Goal: Task Accomplishment & Management: Manage account settings

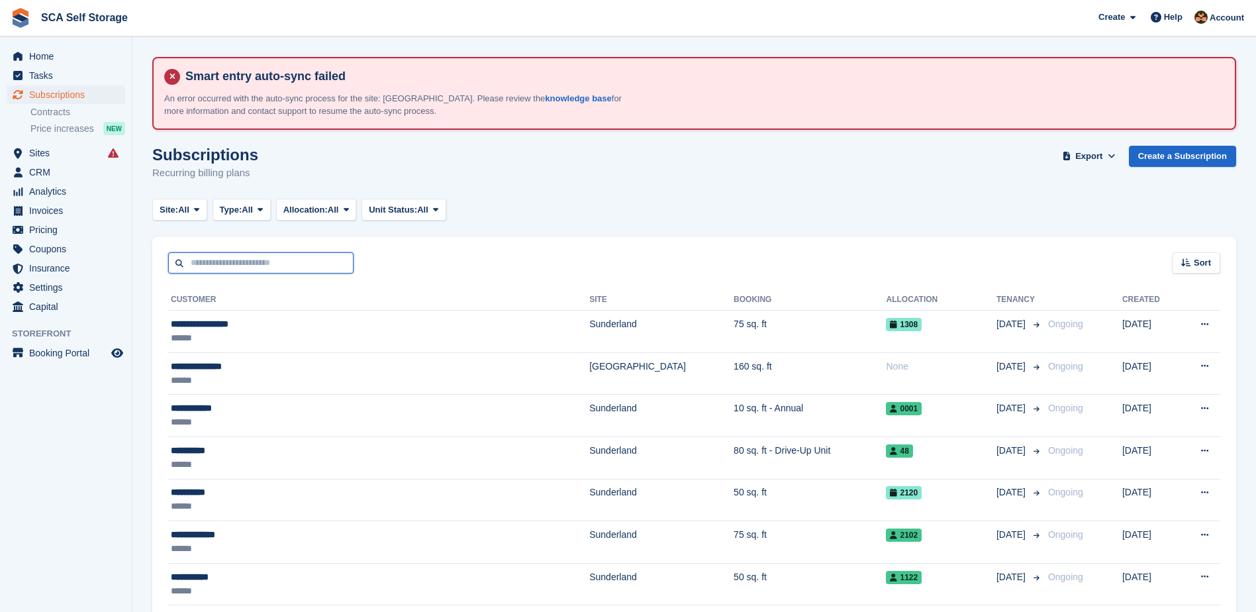
click at [319, 254] on input "text" at bounding box center [260, 263] width 185 height 22
type input "*****"
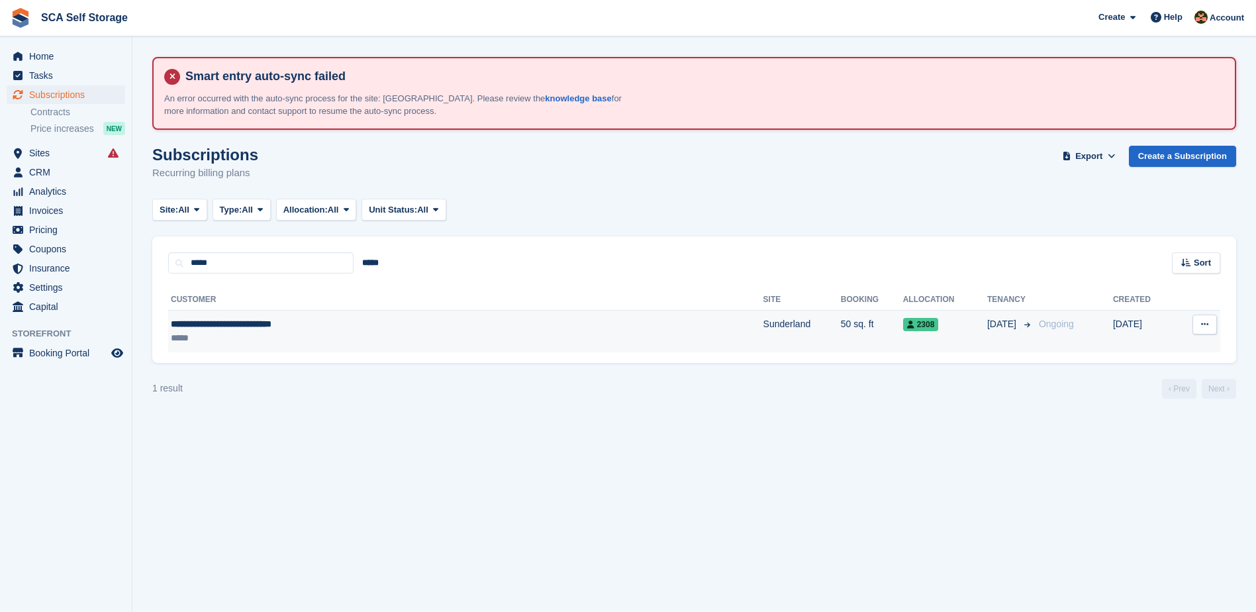
click at [198, 325] on span "**********" at bounding box center [221, 323] width 101 height 9
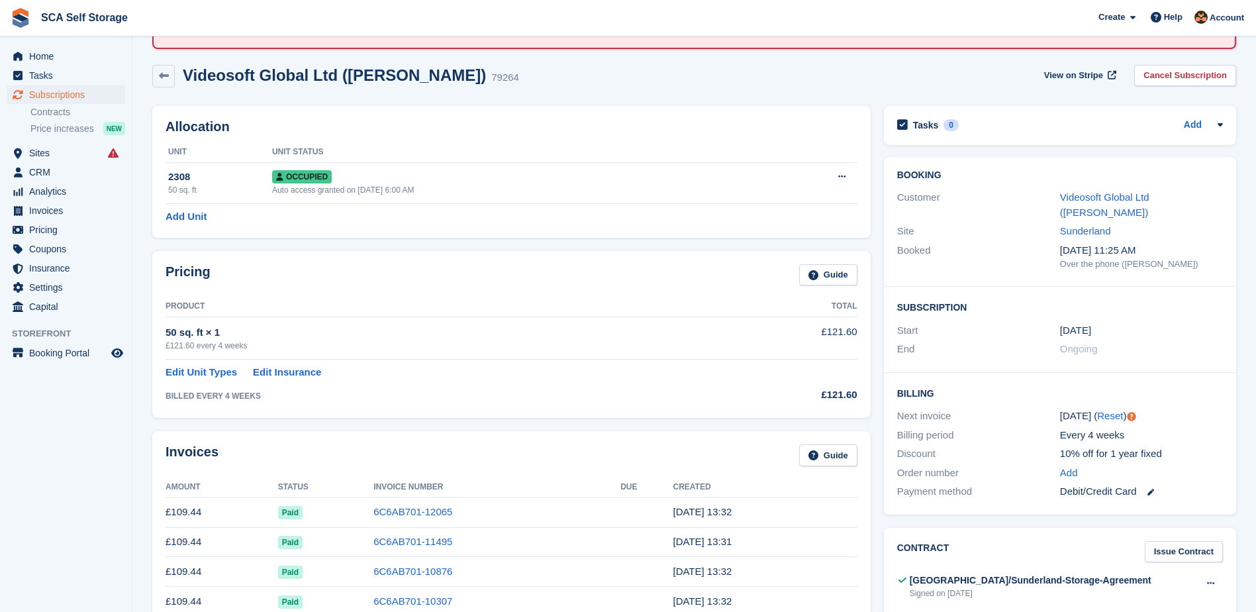
scroll to position [83, 0]
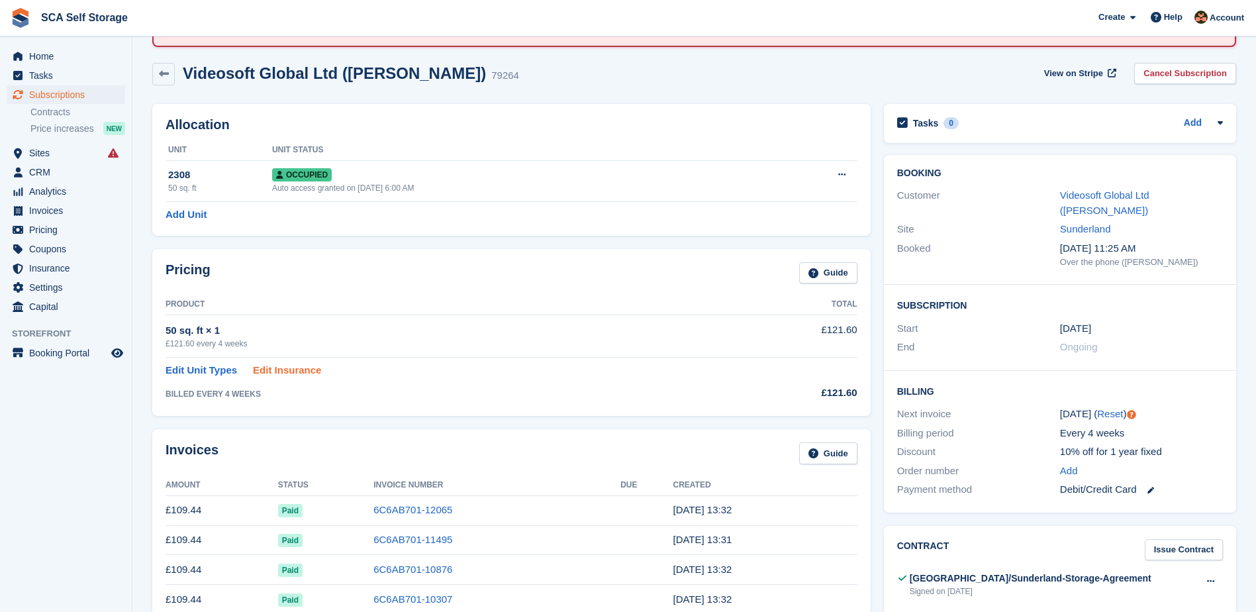
click at [299, 363] on link "Edit Insurance" at bounding box center [287, 370] width 68 height 15
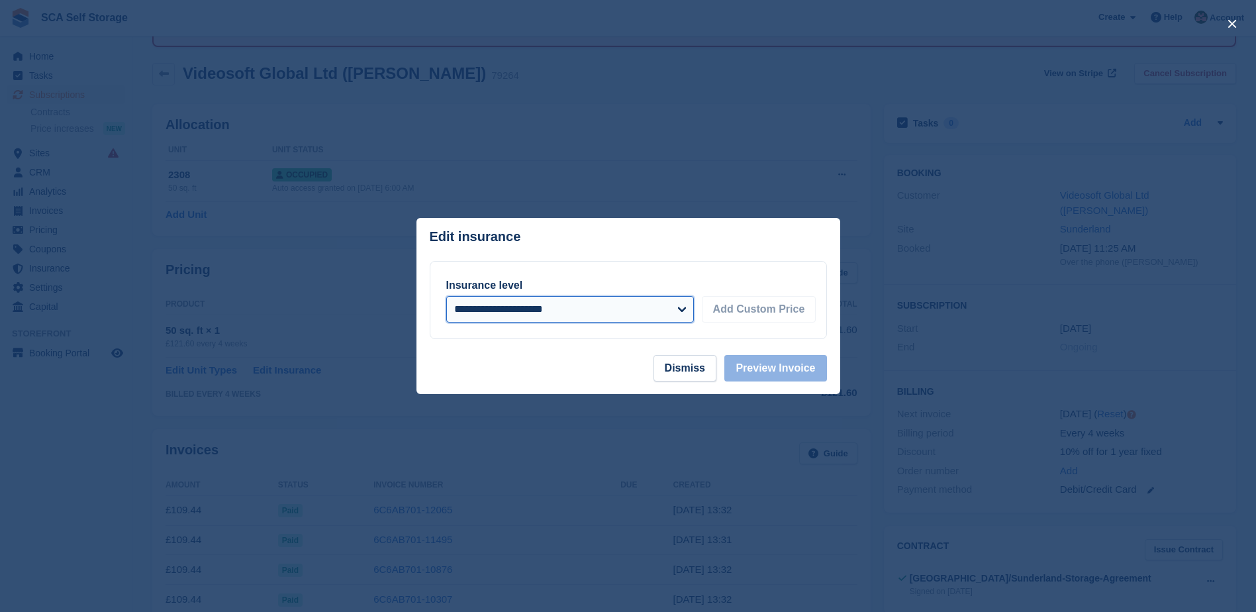
click at [598, 305] on select "**********" at bounding box center [570, 309] width 248 height 26
select select "*****"
click at [446, 296] on select "**********" at bounding box center [570, 309] width 248 height 26
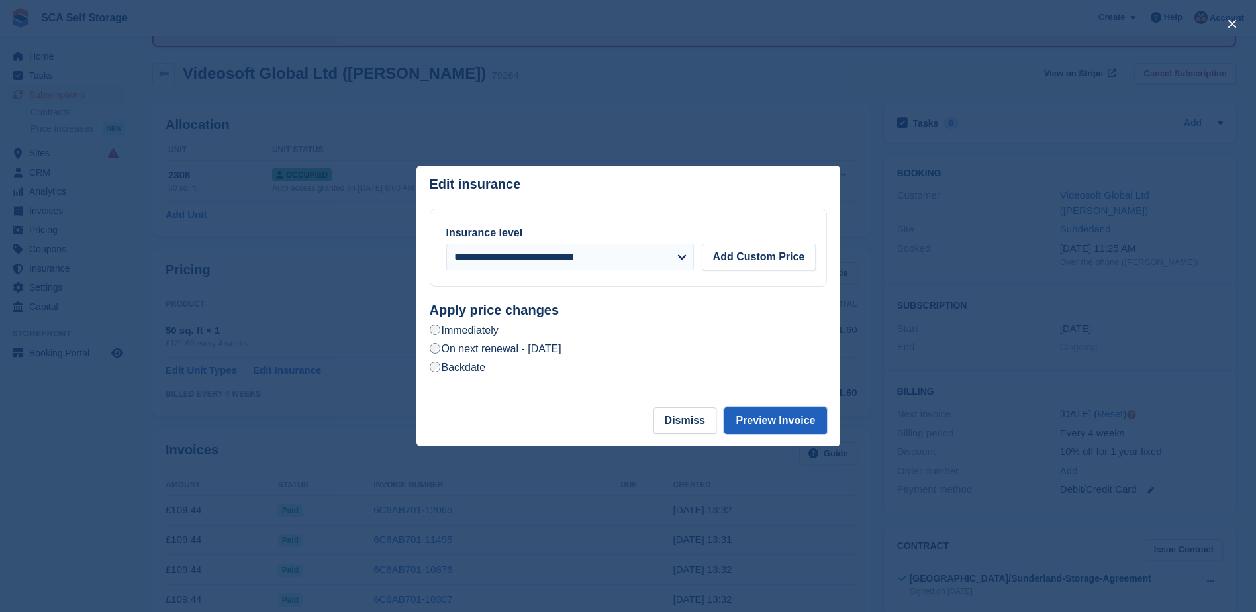
click at [805, 425] on button "Preview Invoice" at bounding box center [776, 420] width 102 height 26
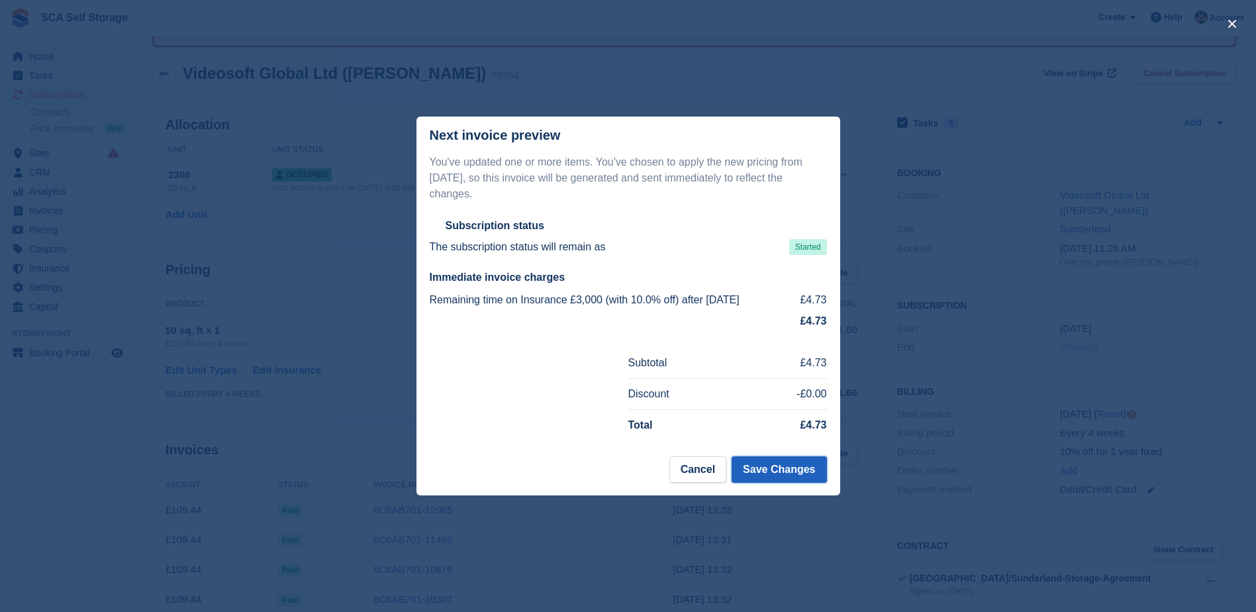
click at [790, 460] on button "Save Changes" at bounding box center [779, 469] width 95 height 26
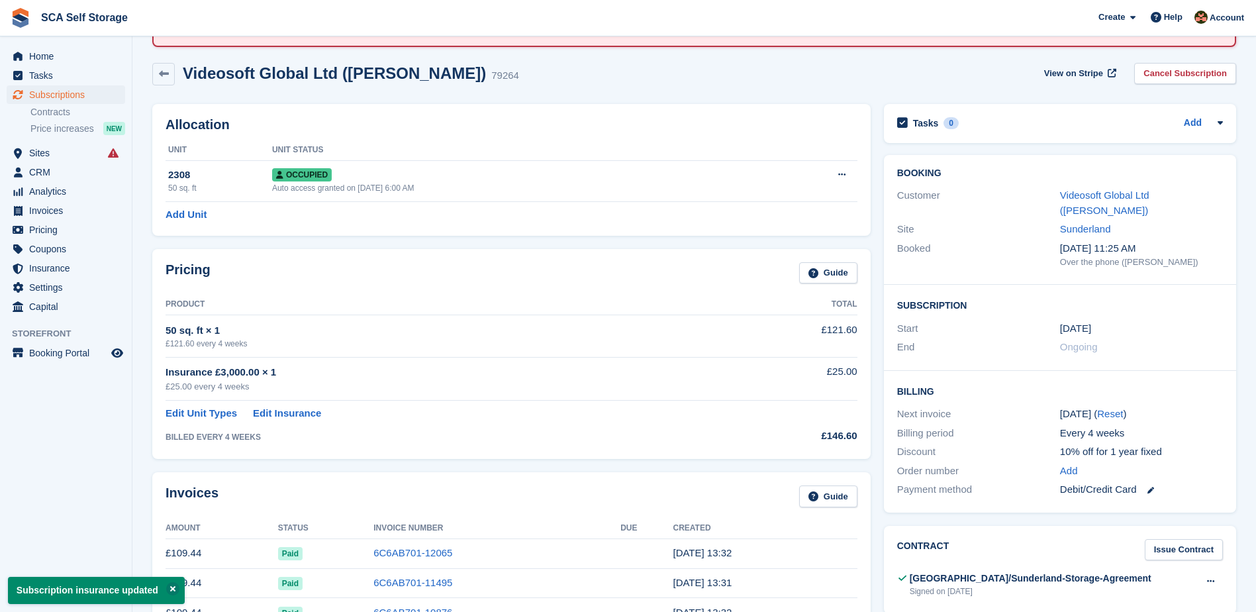
scroll to position [0, 0]
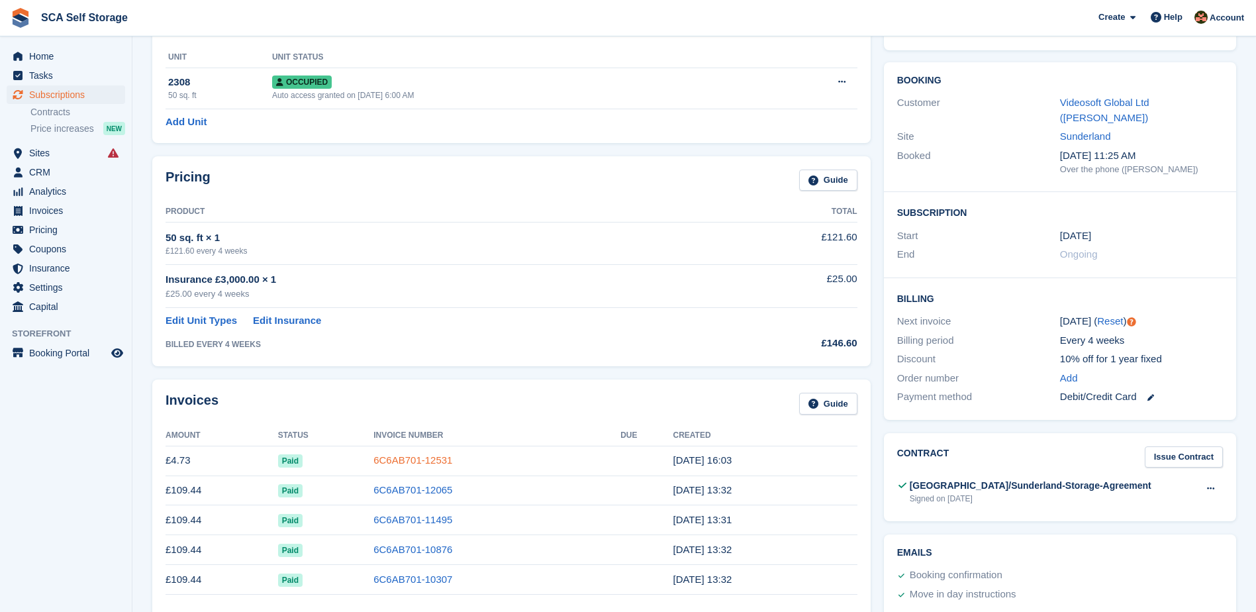
scroll to position [199, 0]
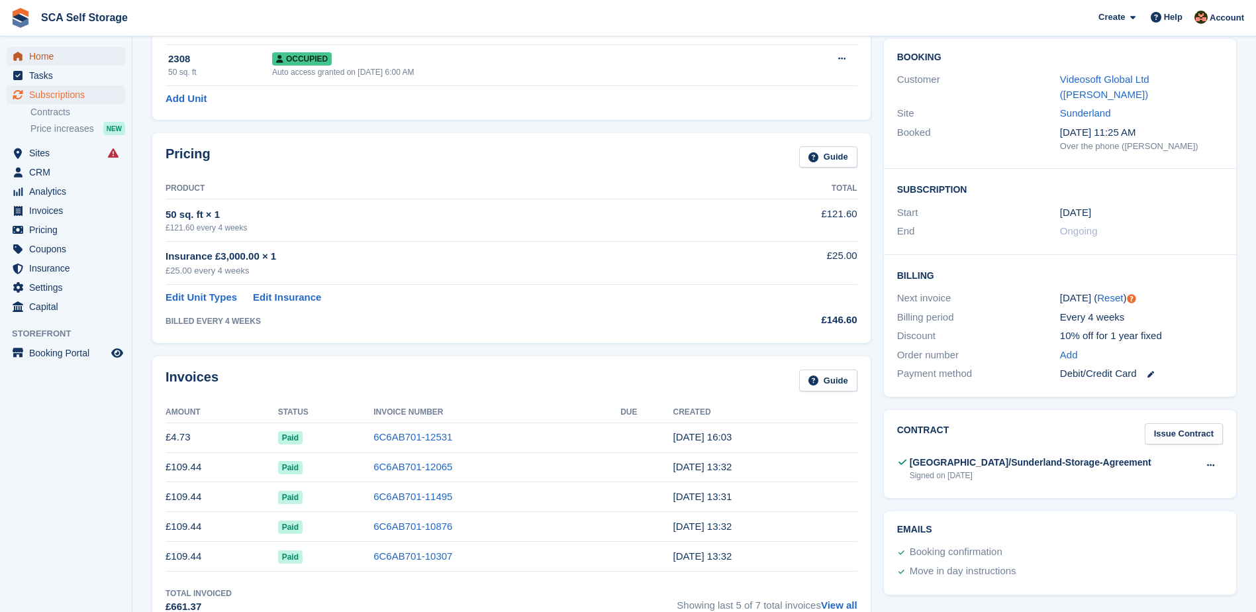
click at [56, 55] on span "Home" at bounding box center [68, 56] width 79 height 19
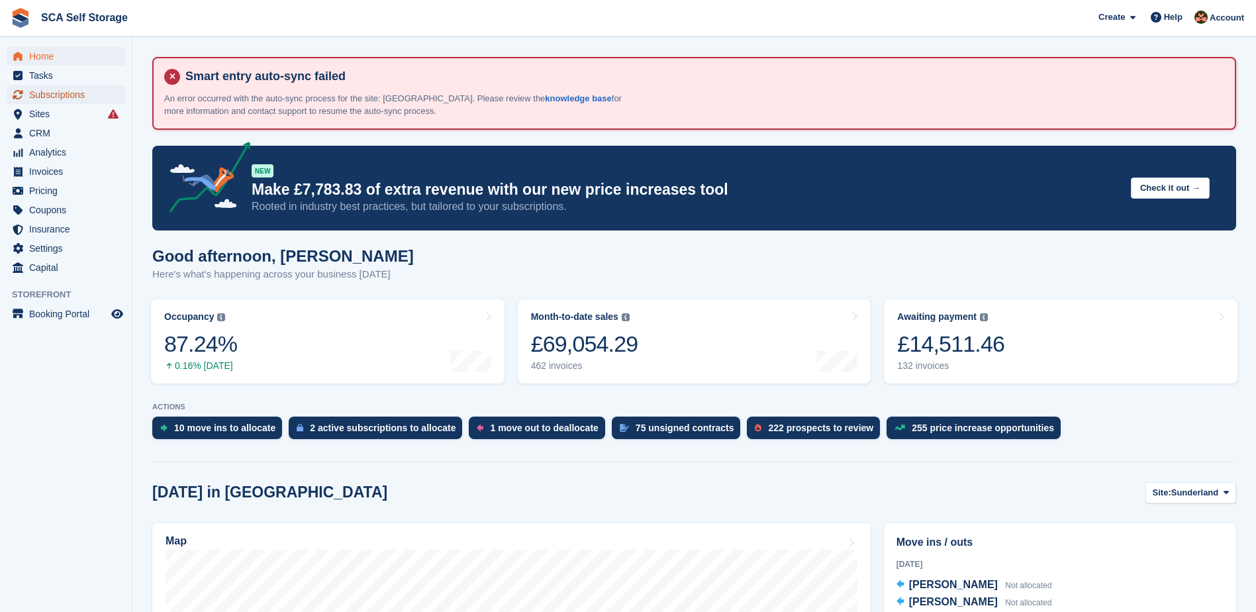
click at [68, 97] on span "Subscriptions" at bounding box center [68, 94] width 79 height 19
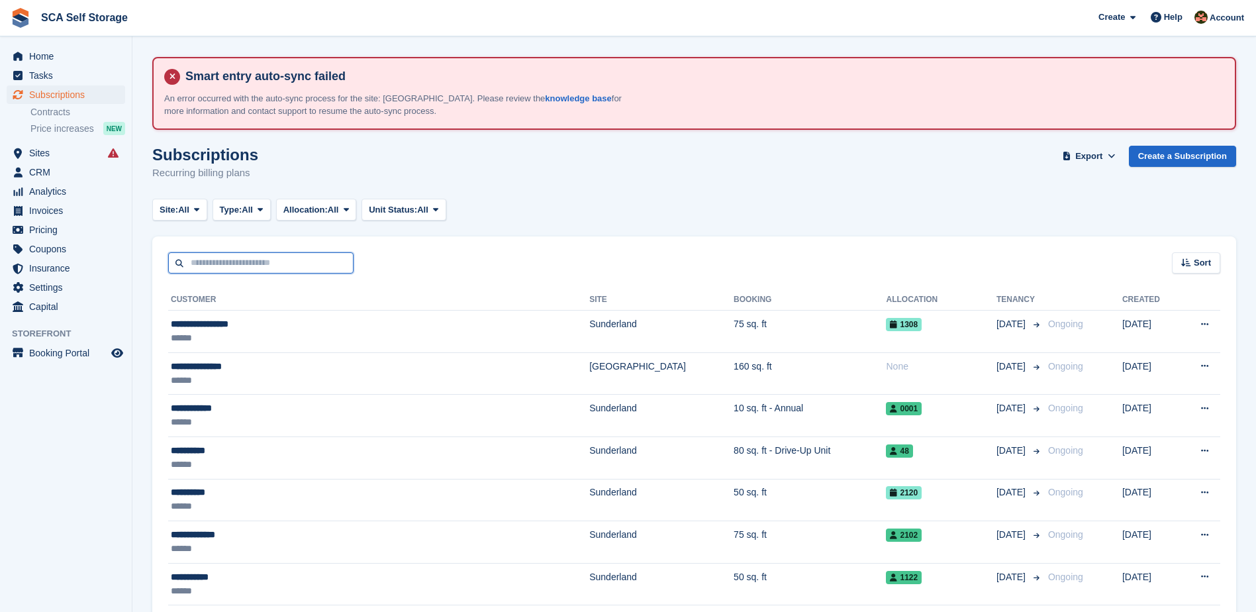
click at [255, 257] on input "text" at bounding box center [260, 263] width 185 height 22
type input "****"
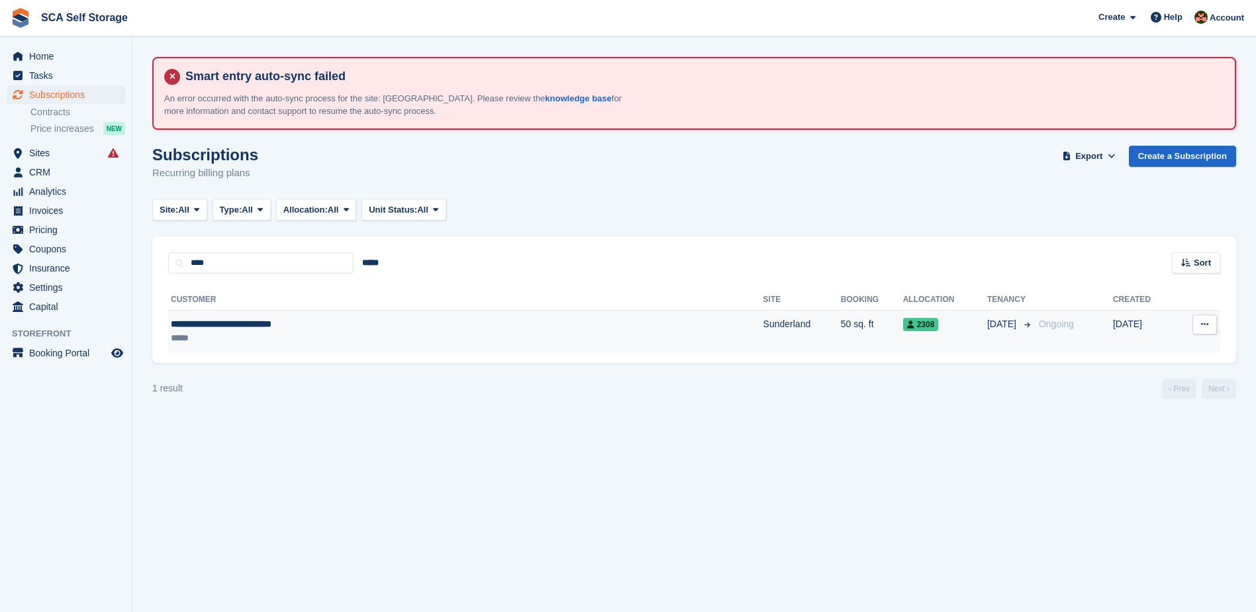
click at [409, 336] on div "*****" at bounding box center [351, 338] width 361 height 14
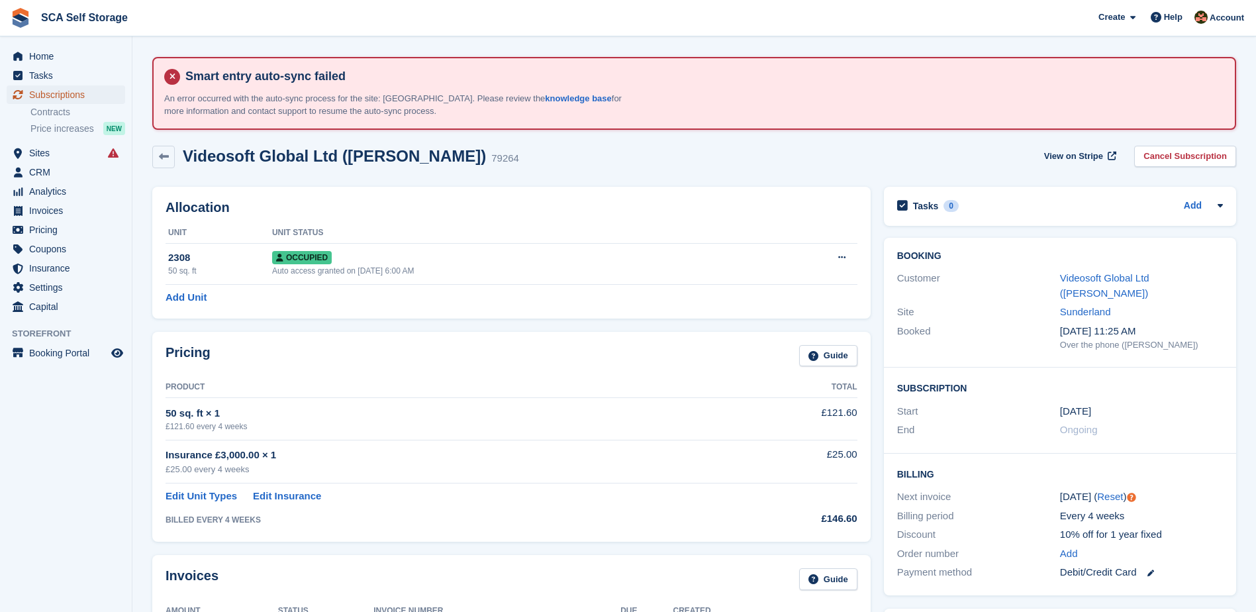
click at [65, 92] on span "Subscriptions" at bounding box center [68, 94] width 79 height 19
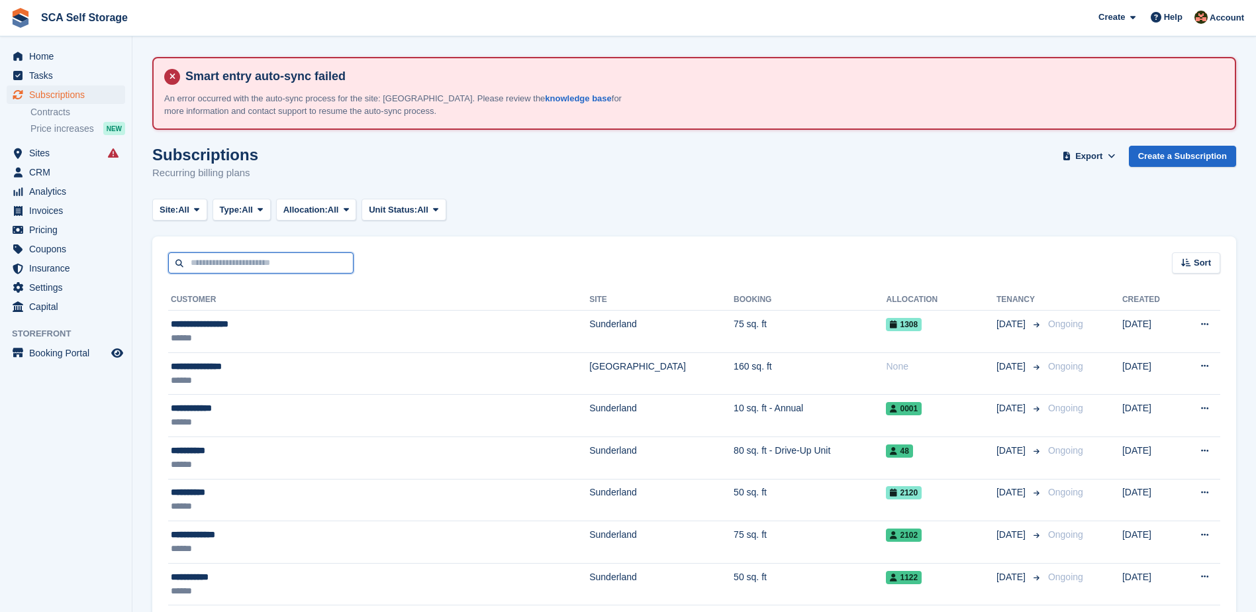
click at [266, 269] on input "text" at bounding box center [260, 263] width 185 height 22
type input "***"
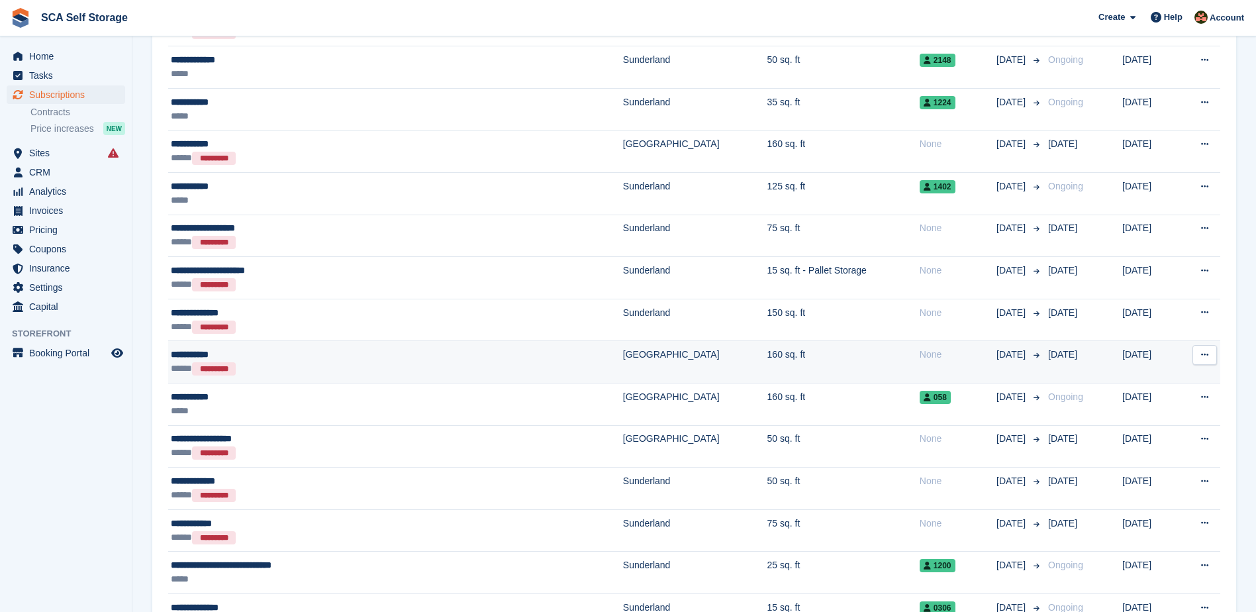
scroll to position [778, 0]
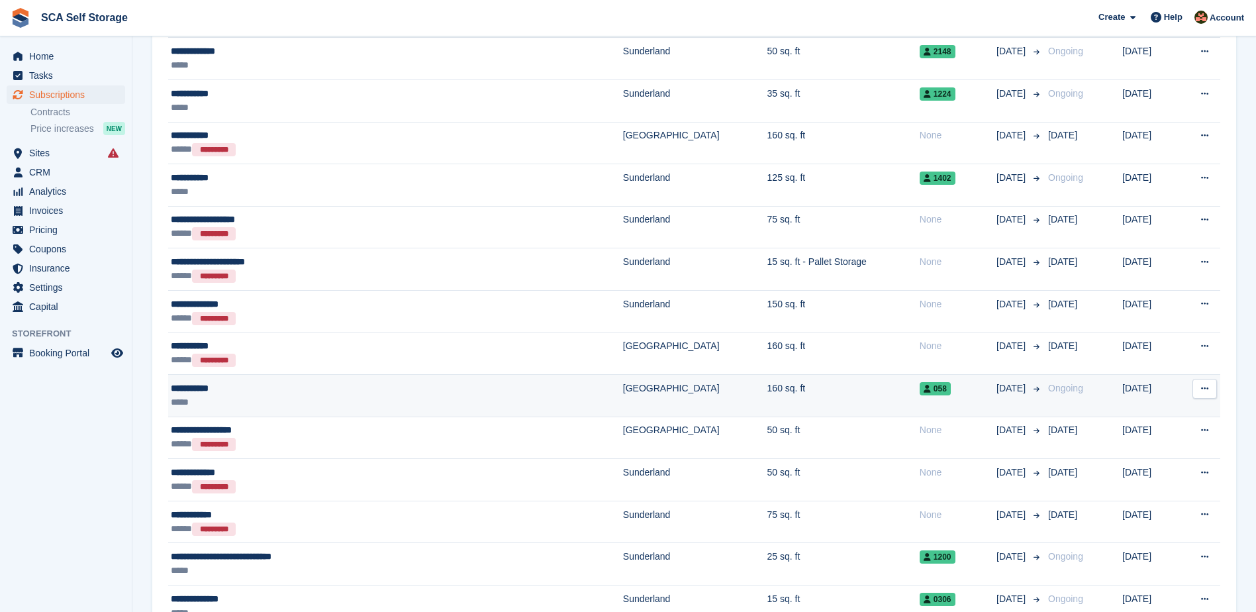
click at [315, 397] on div "*****" at bounding box center [322, 402] width 302 height 14
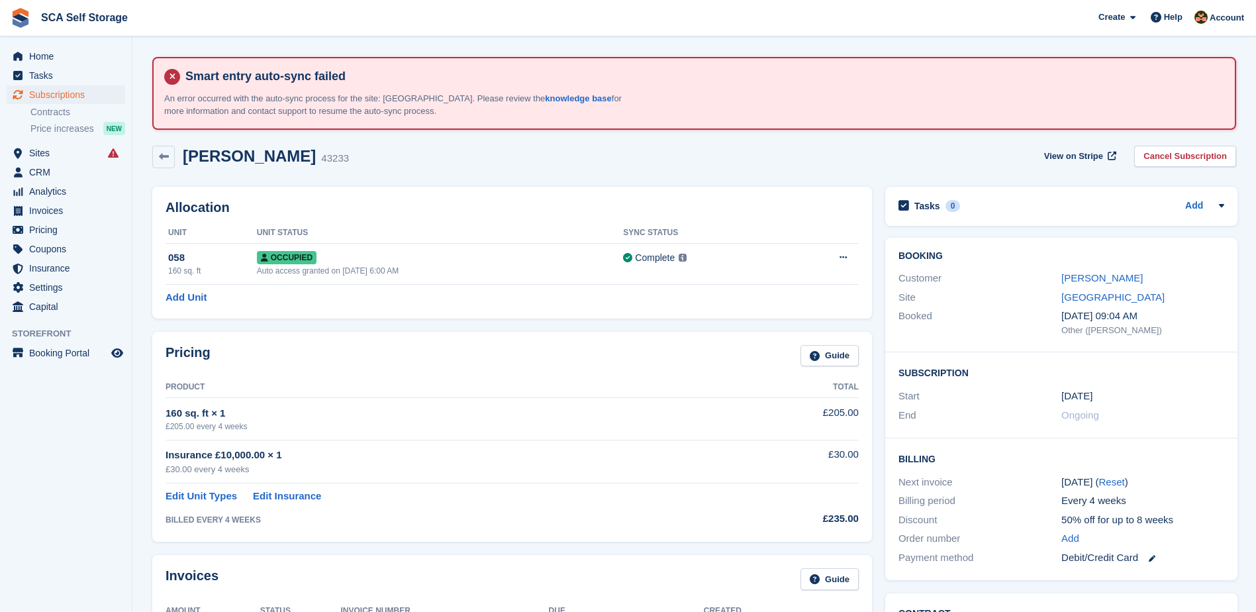
click at [558, 385] on th "Product" at bounding box center [448, 387] width 564 height 21
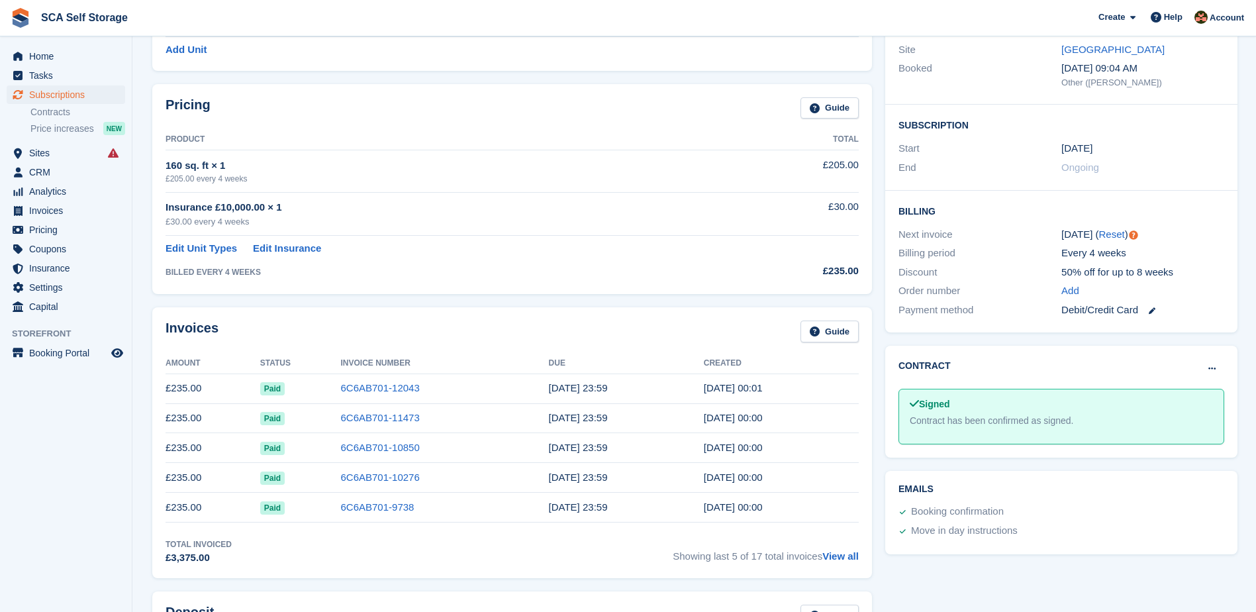
scroll to position [182, 0]
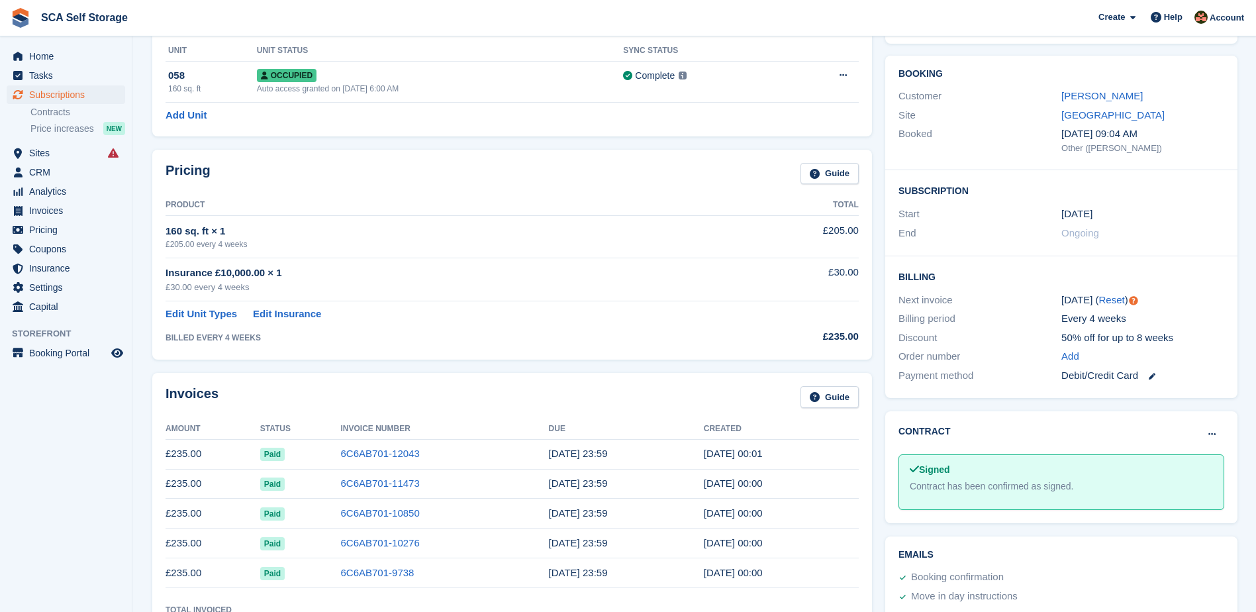
click at [868, 330] on div "Pricing Guide Product Total 160 sq. ft × 1 £205.00 every 4 weeks £205.00 Insura…" at bounding box center [512, 255] width 720 height 210
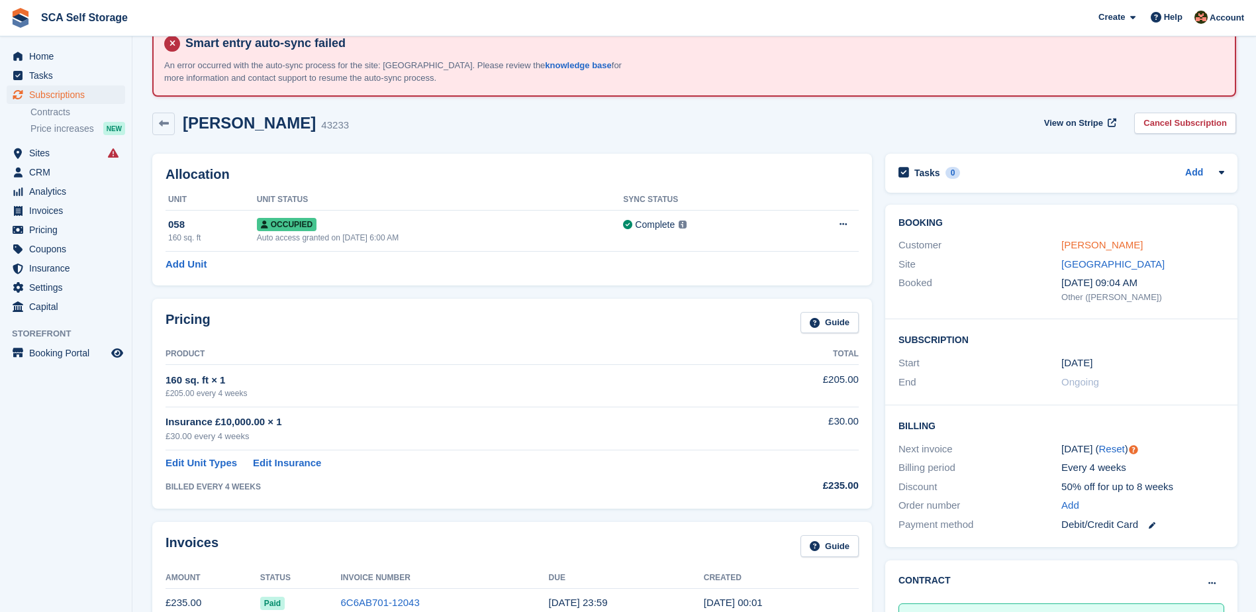
click at [1083, 246] on link "Rahim Akram" at bounding box center [1102, 244] width 81 height 11
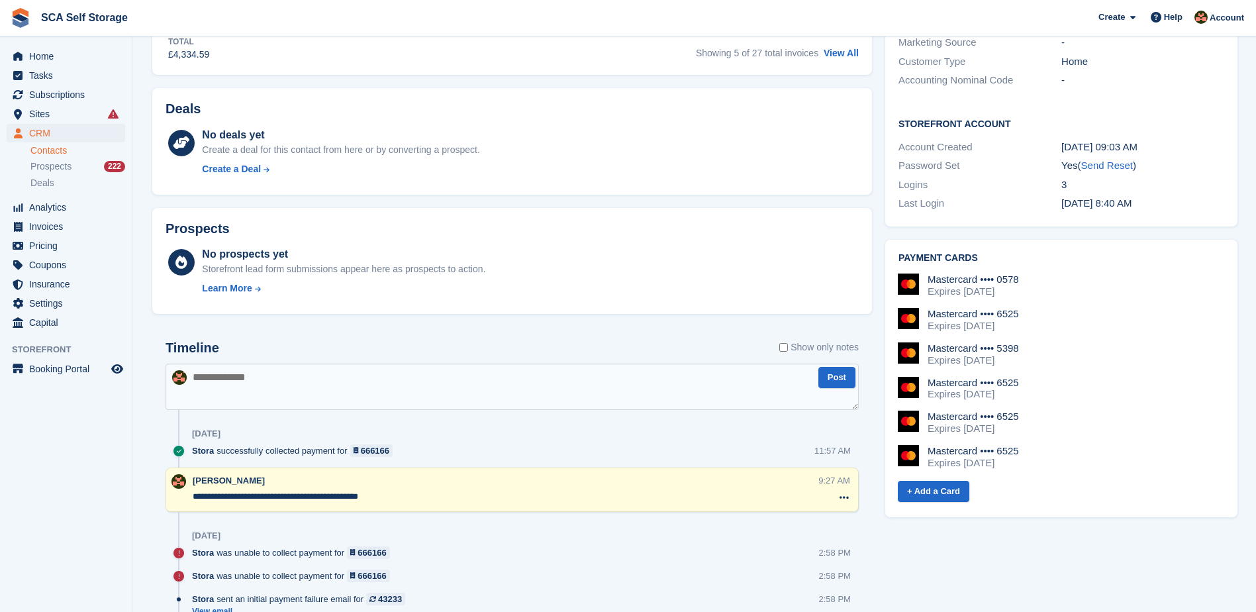
scroll to position [679, 0]
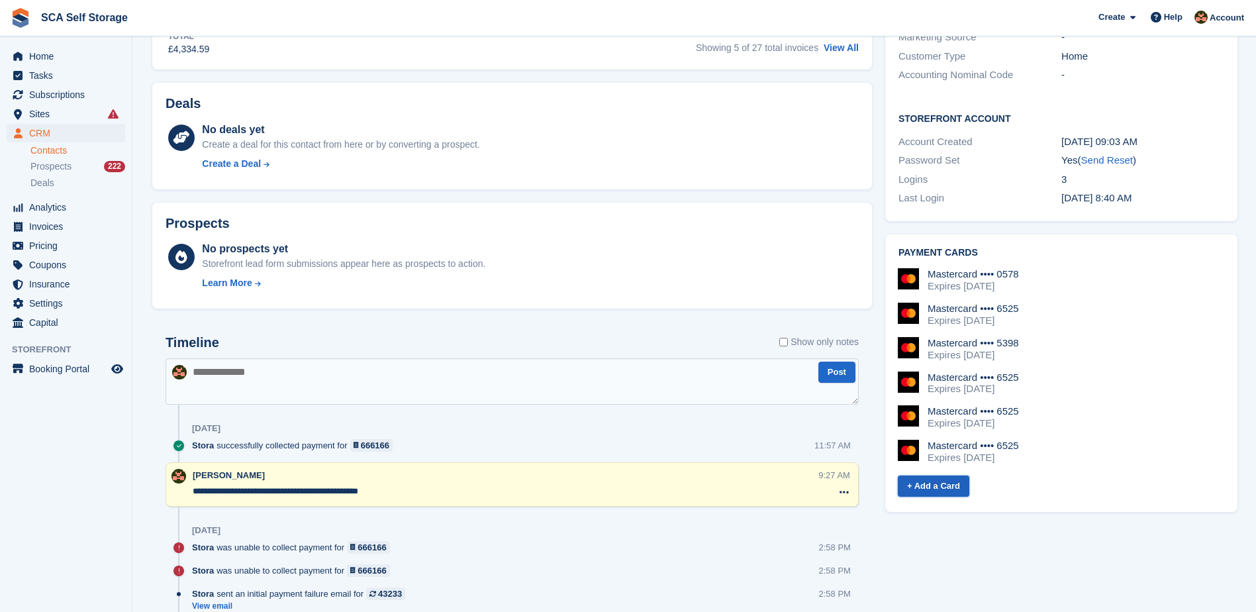
click at [937, 476] on link "+ Add a Card" at bounding box center [934, 487] width 72 height 22
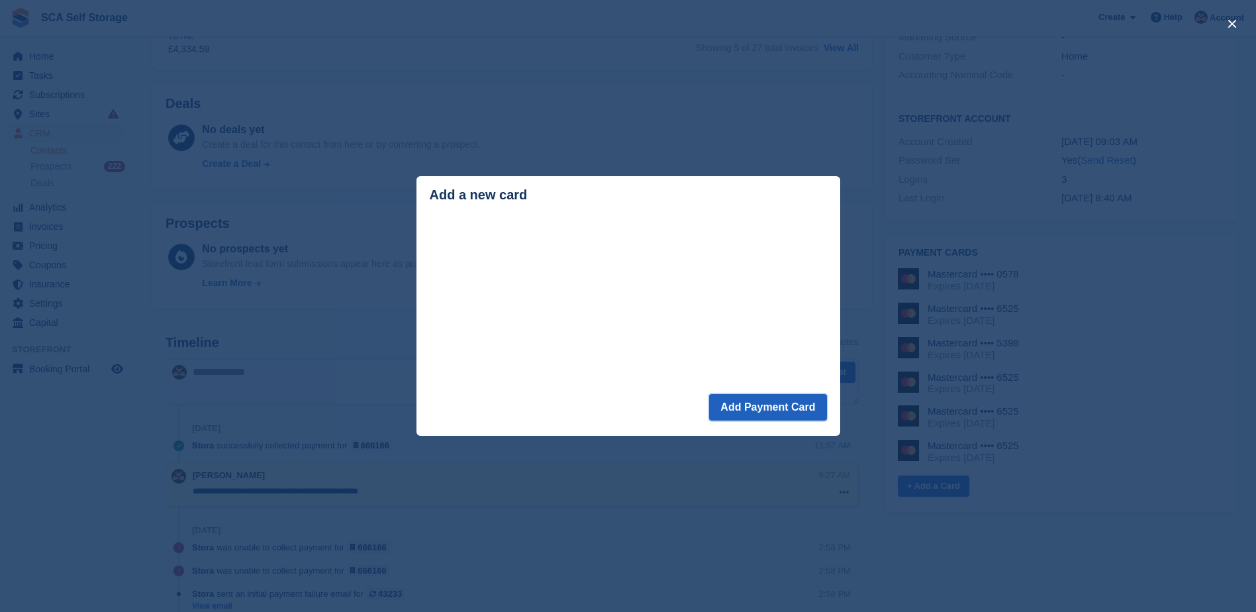
click at [751, 406] on button "Add Payment Card" at bounding box center [767, 407] width 117 height 26
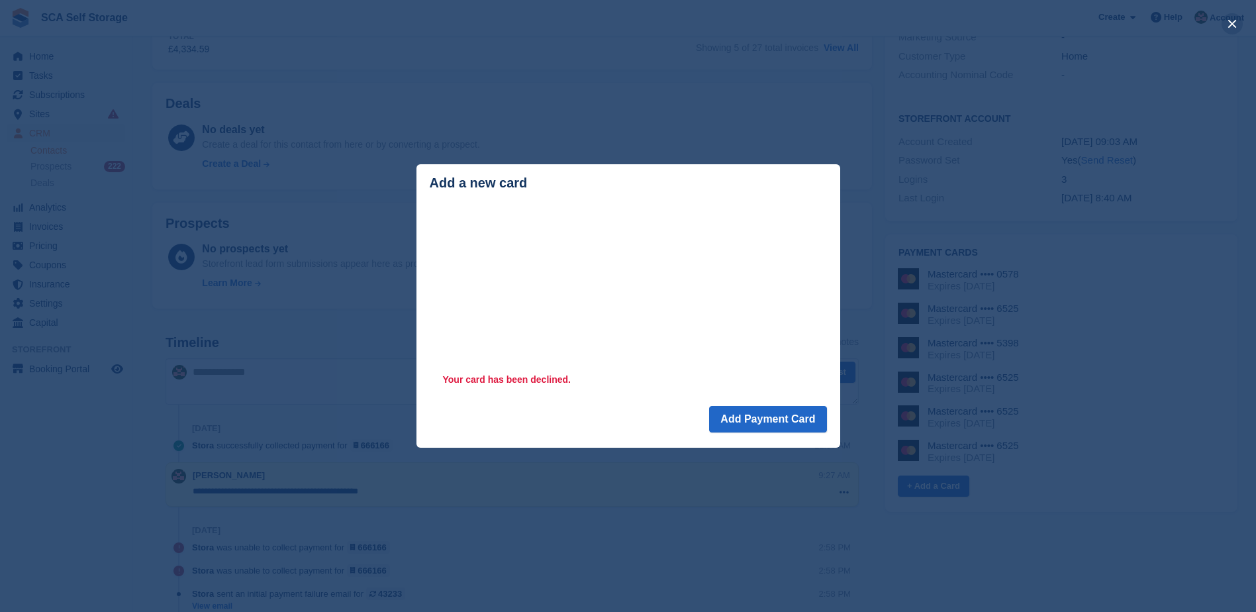
click at [1237, 25] on button "close" at bounding box center [1232, 23] width 21 height 21
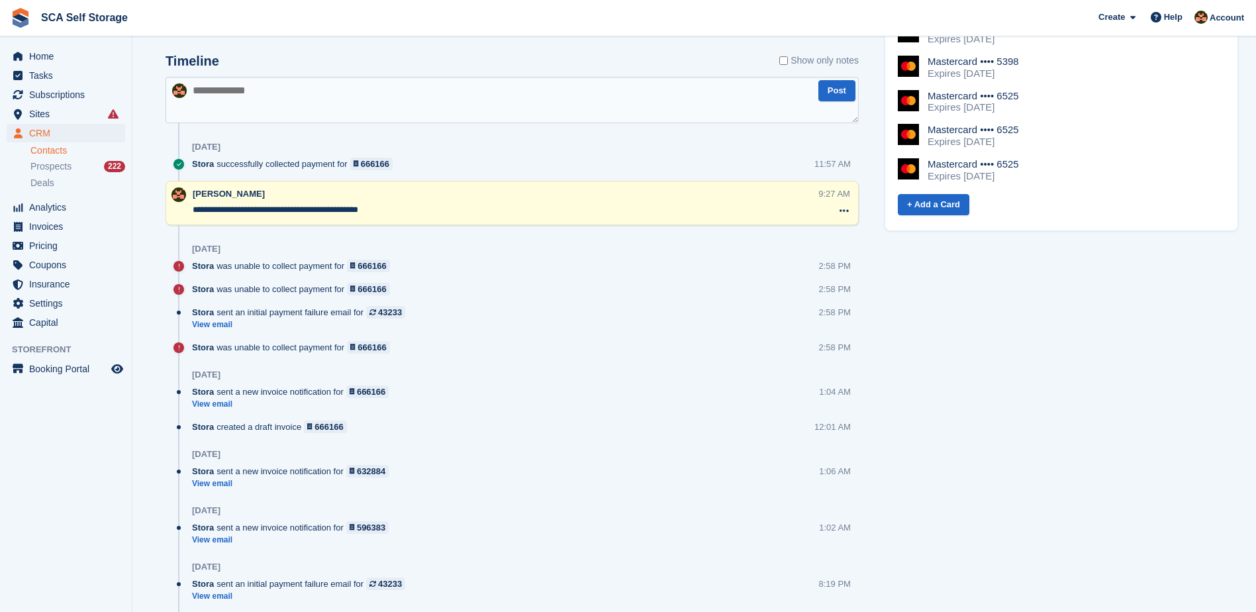
scroll to position [977, 0]
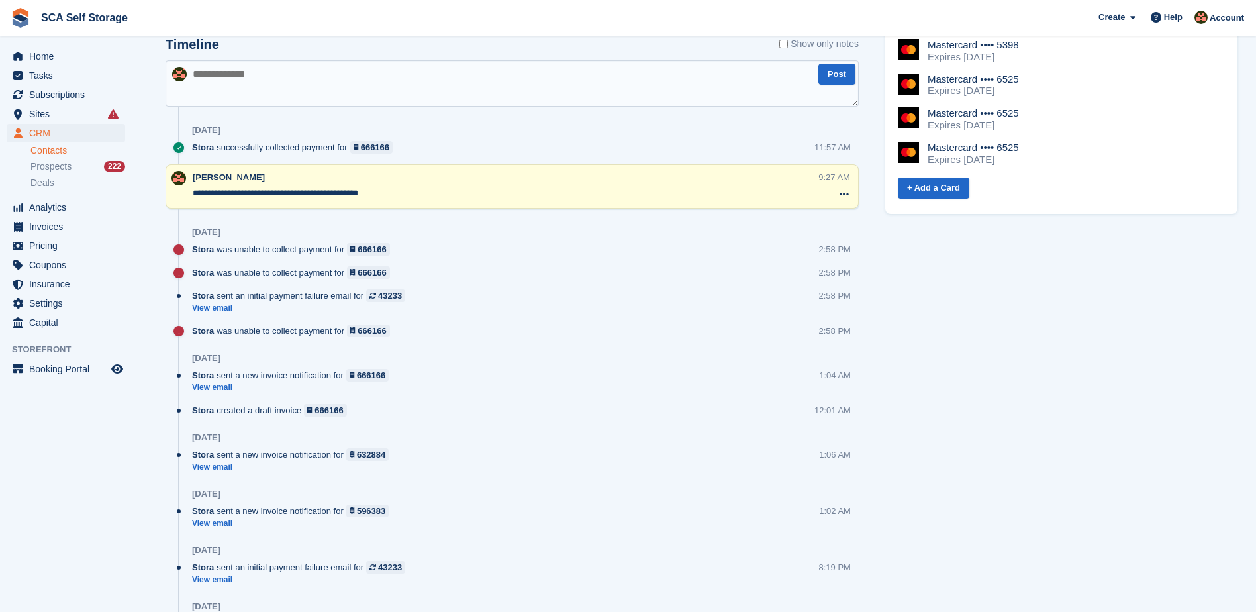
click at [386, 99] on textarea at bounding box center [512, 83] width 693 height 46
type textarea "*"
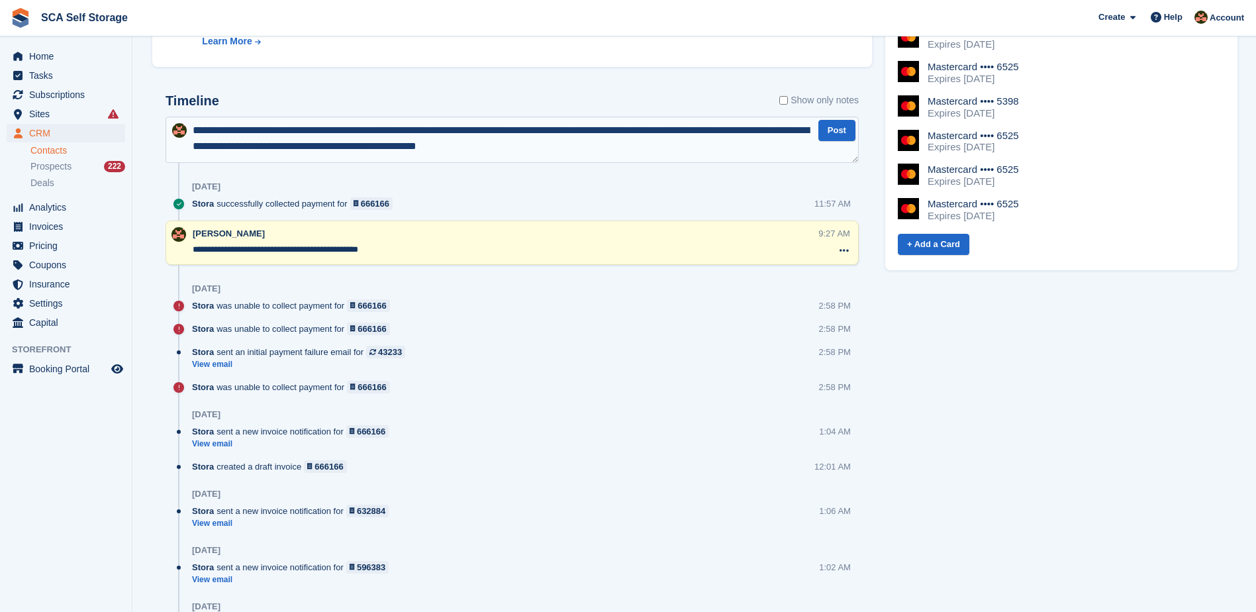
scroll to position [828, 0]
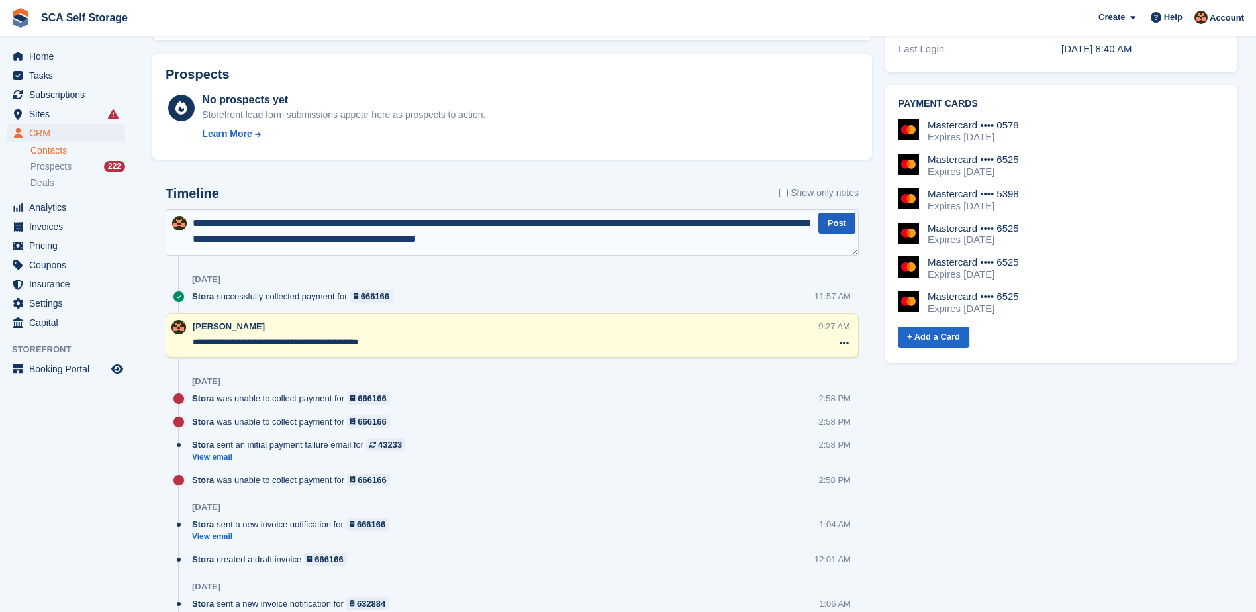
type textarea "**********"
click at [827, 226] on button "Post" at bounding box center [837, 224] width 37 height 22
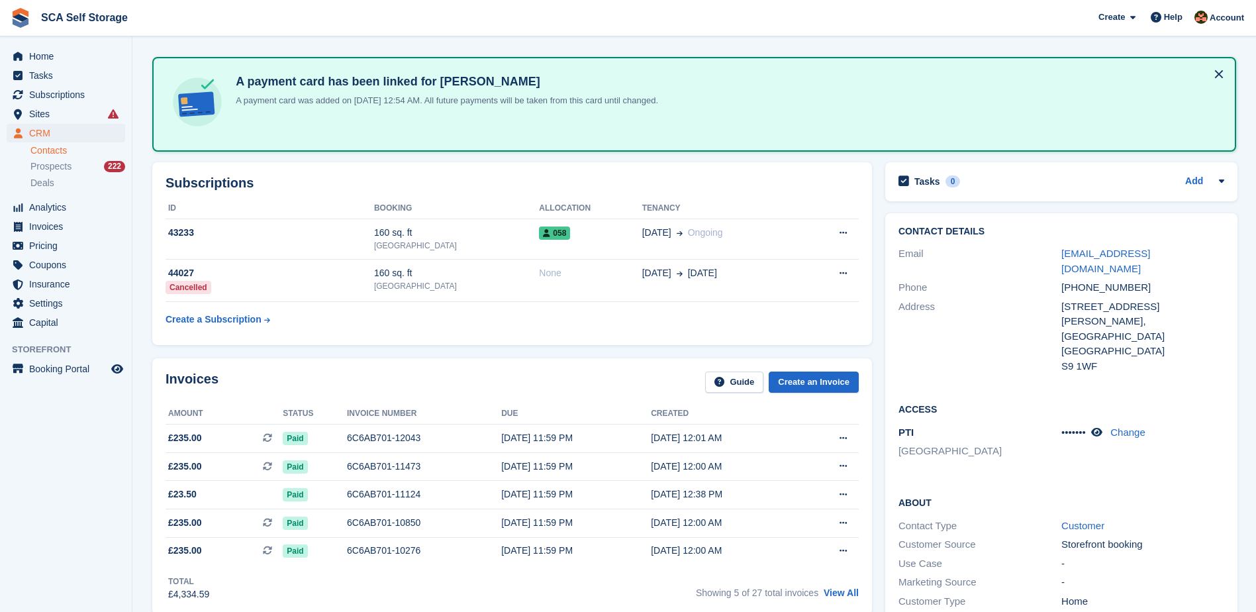
scroll to position [33, 0]
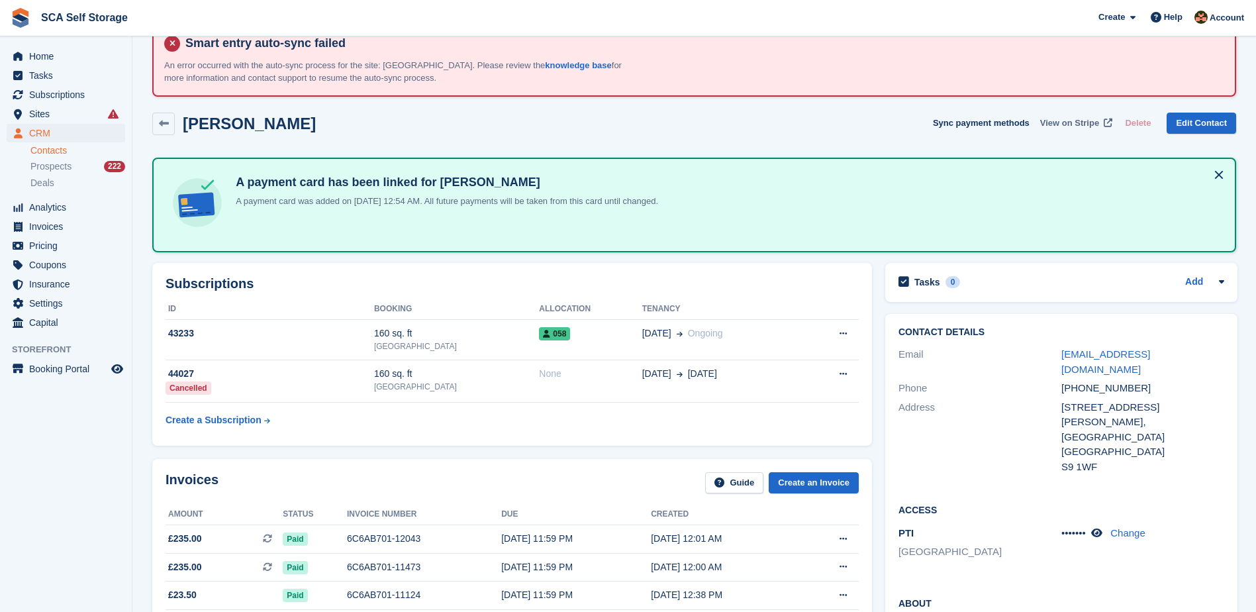
click at [1054, 124] on span "View on Stripe" at bounding box center [1069, 123] width 59 height 13
click at [59, 62] on span "Home" at bounding box center [68, 56] width 79 height 19
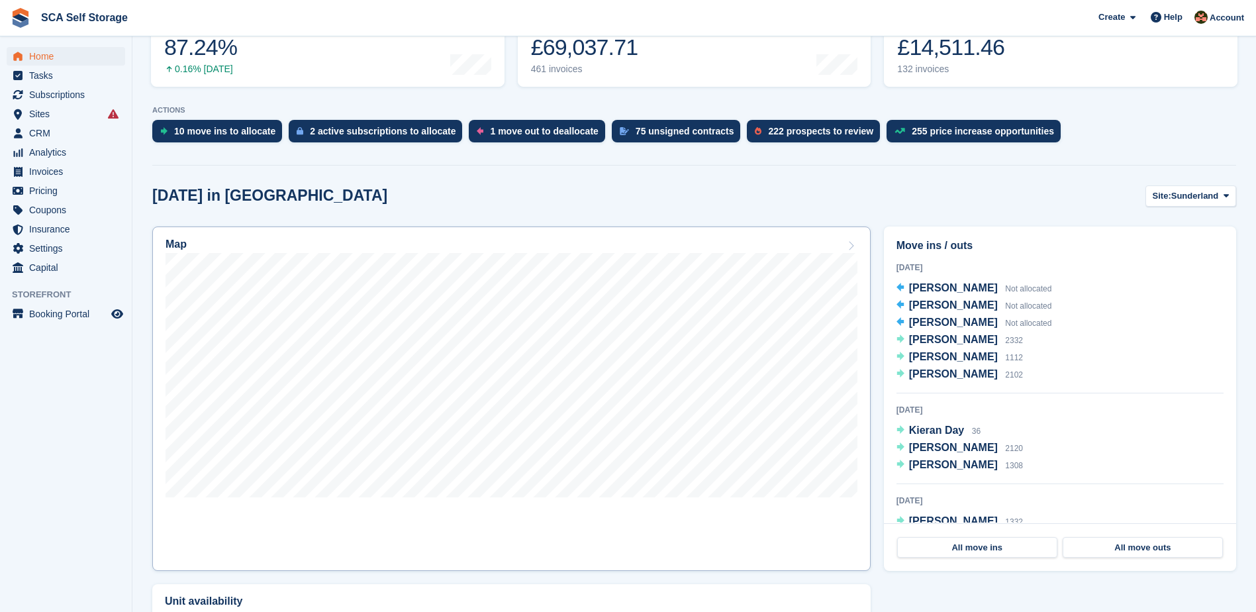
scroll to position [315, 0]
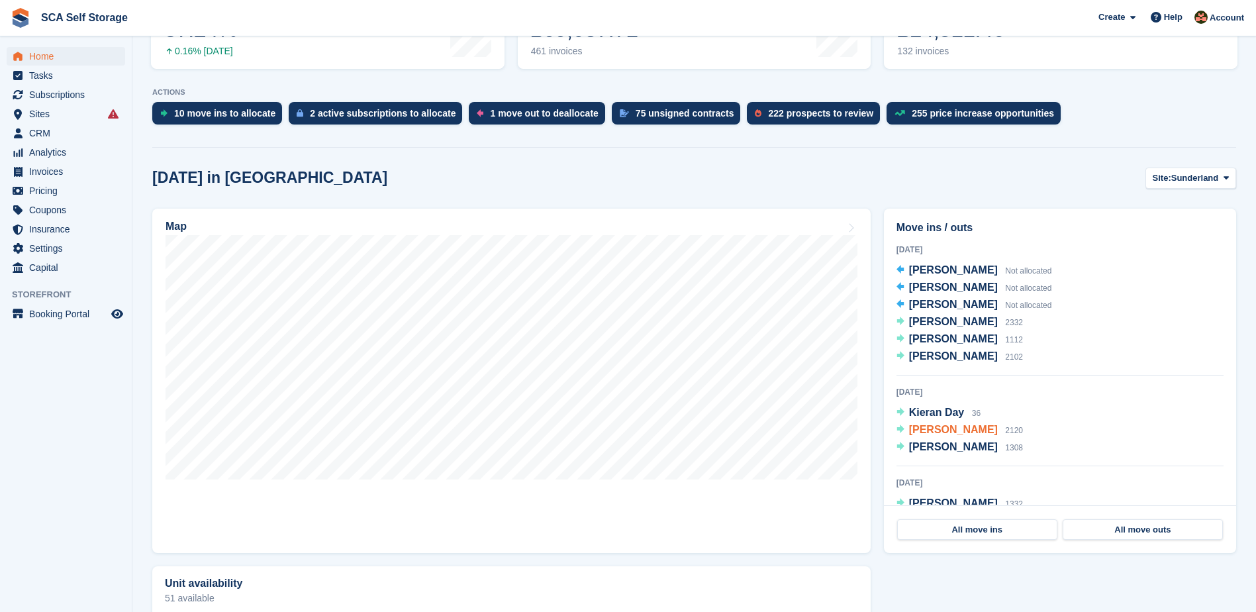
click at [952, 433] on span "[PERSON_NAME]" at bounding box center [953, 429] width 89 height 11
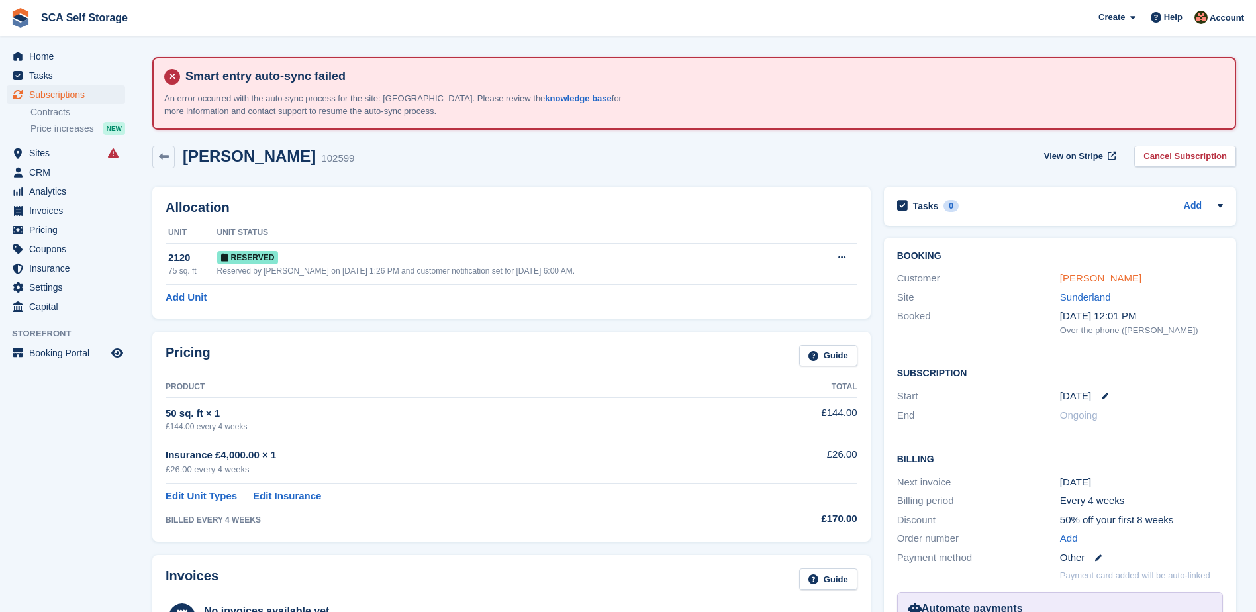
click at [1083, 279] on link "[PERSON_NAME]" at bounding box center [1100, 277] width 81 height 11
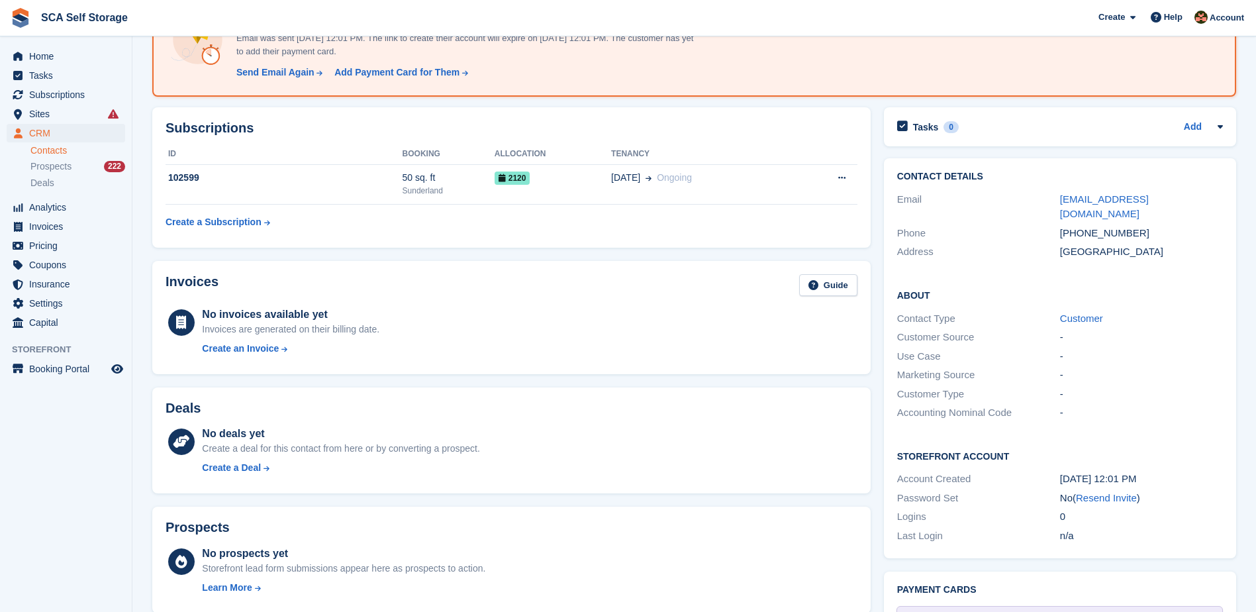
scroll to position [265, 0]
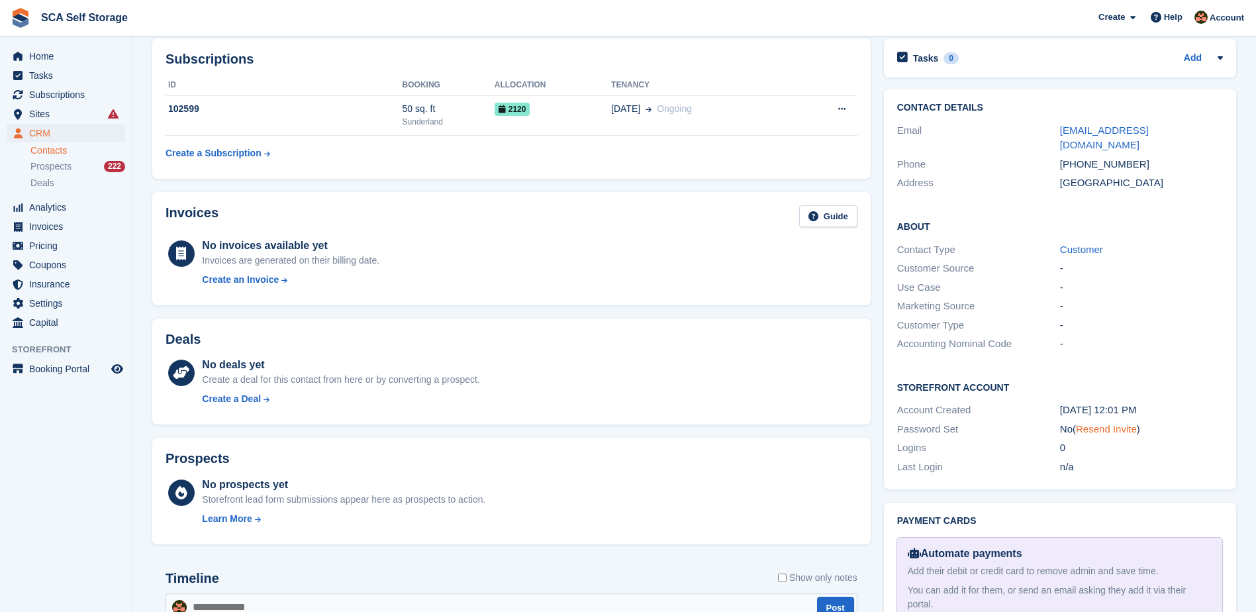
click at [1093, 423] on link "Resend Invite" at bounding box center [1106, 428] width 61 height 11
click at [61, 60] on span "Home" at bounding box center [68, 56] width 79 height 19
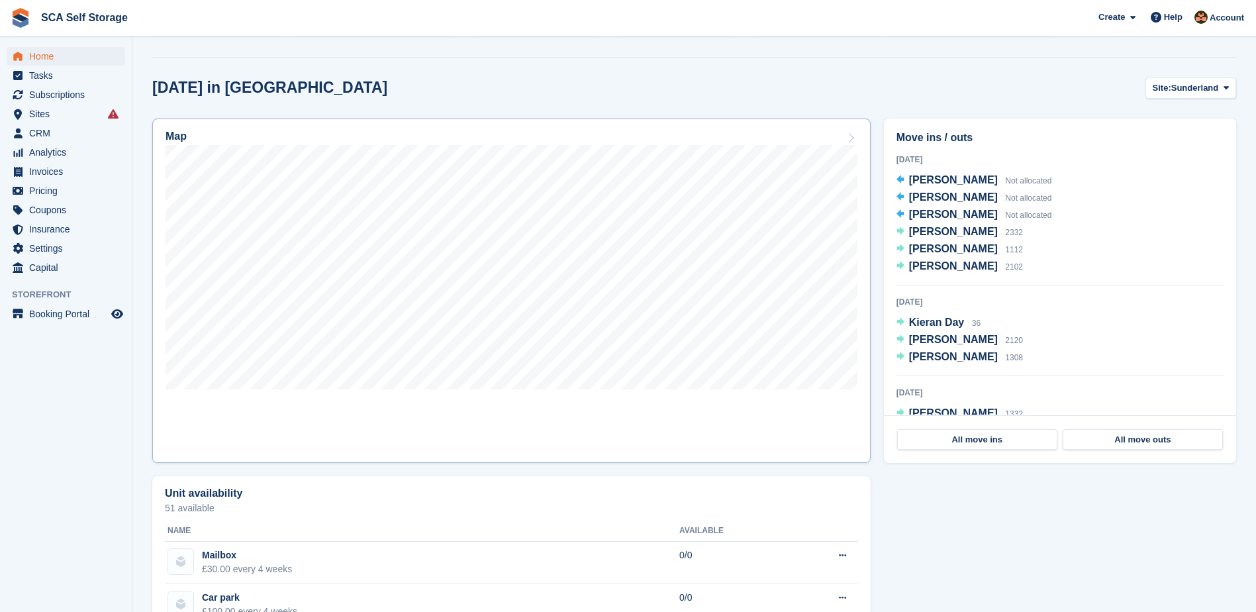
scroll to position [447, 0]
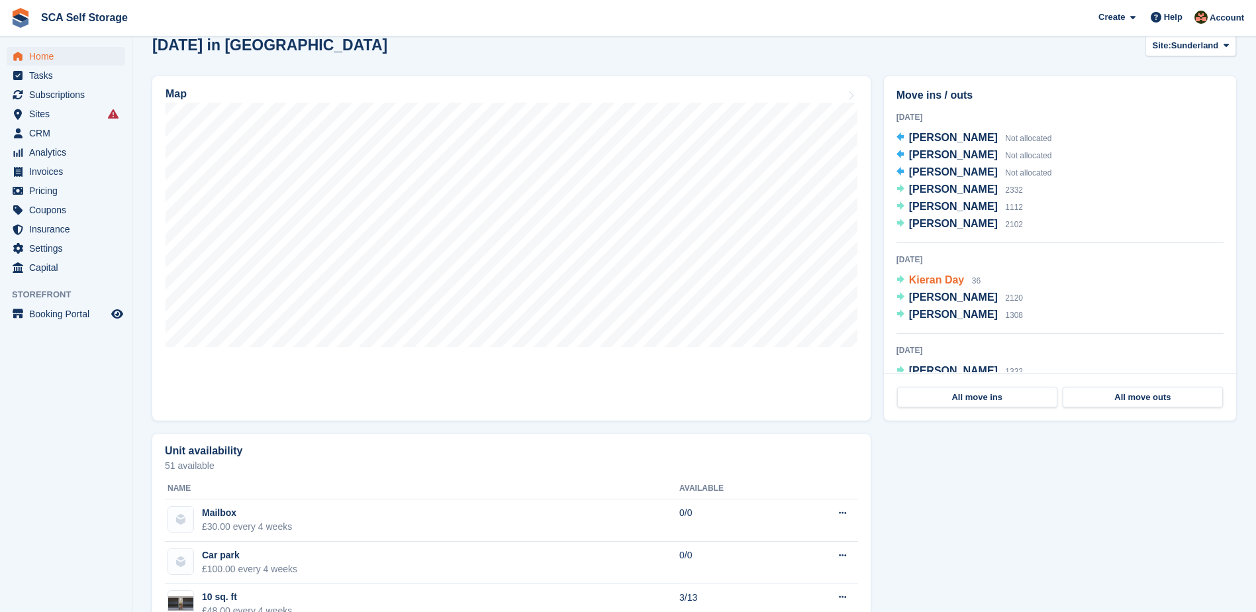
click at [941, 279] on span "Kieran Day" at bounding box center [937, 279] width 56 height 11
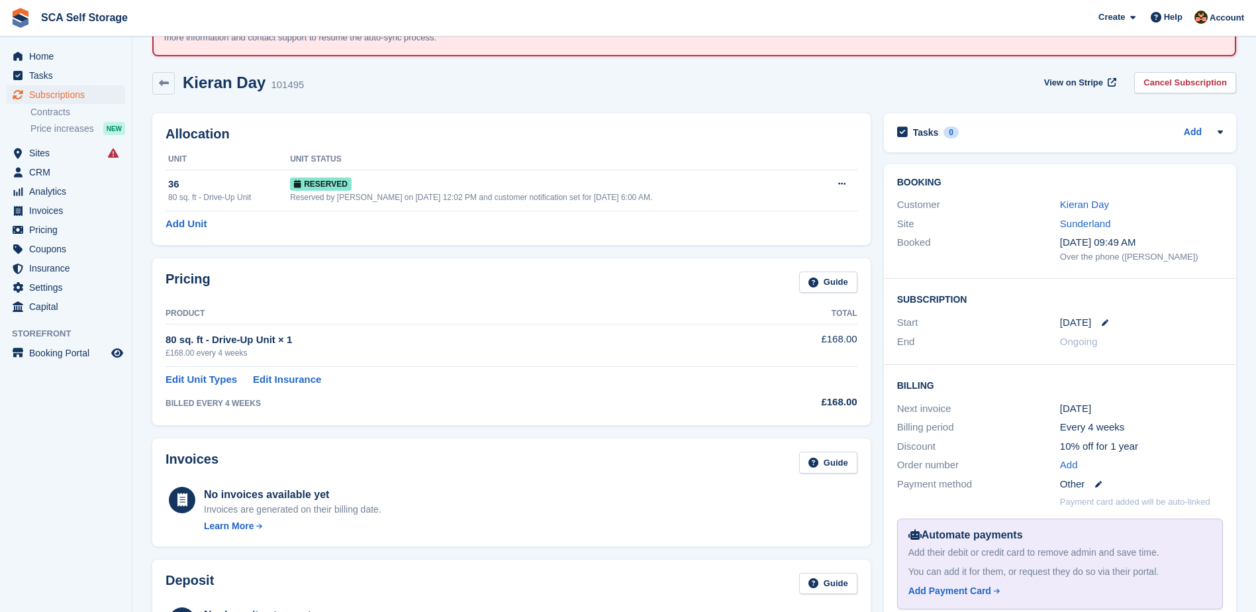
scroll to position [50, 0]
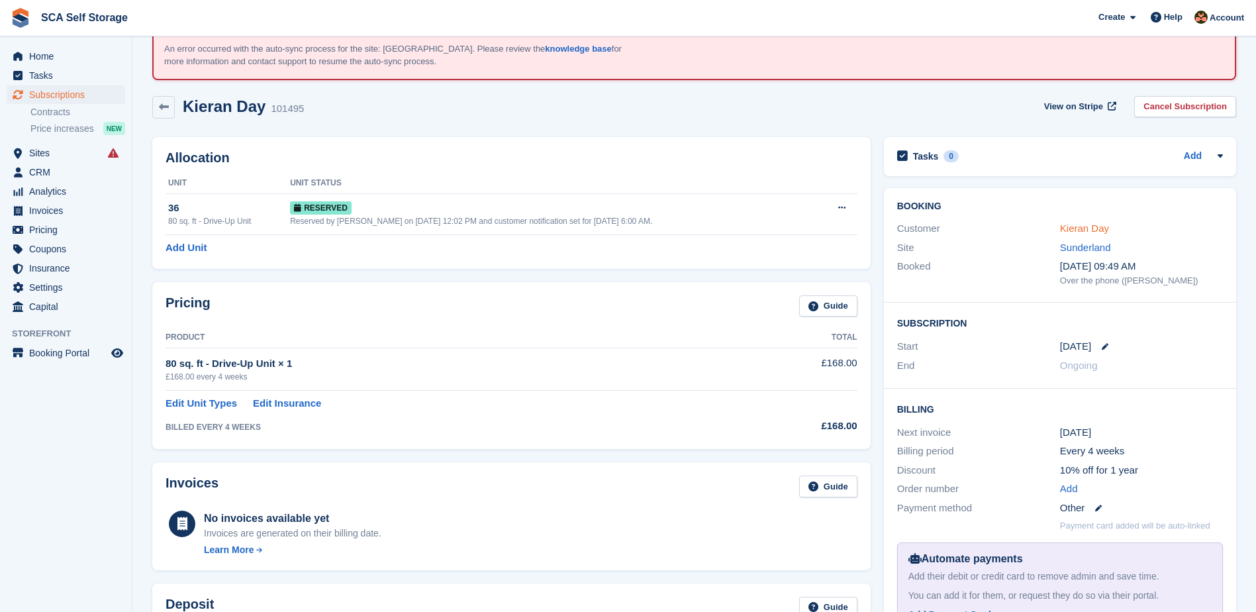
click at [1072, 229] on link "Kieran Day" at bounding box center [1084, 228] width 49 height 11
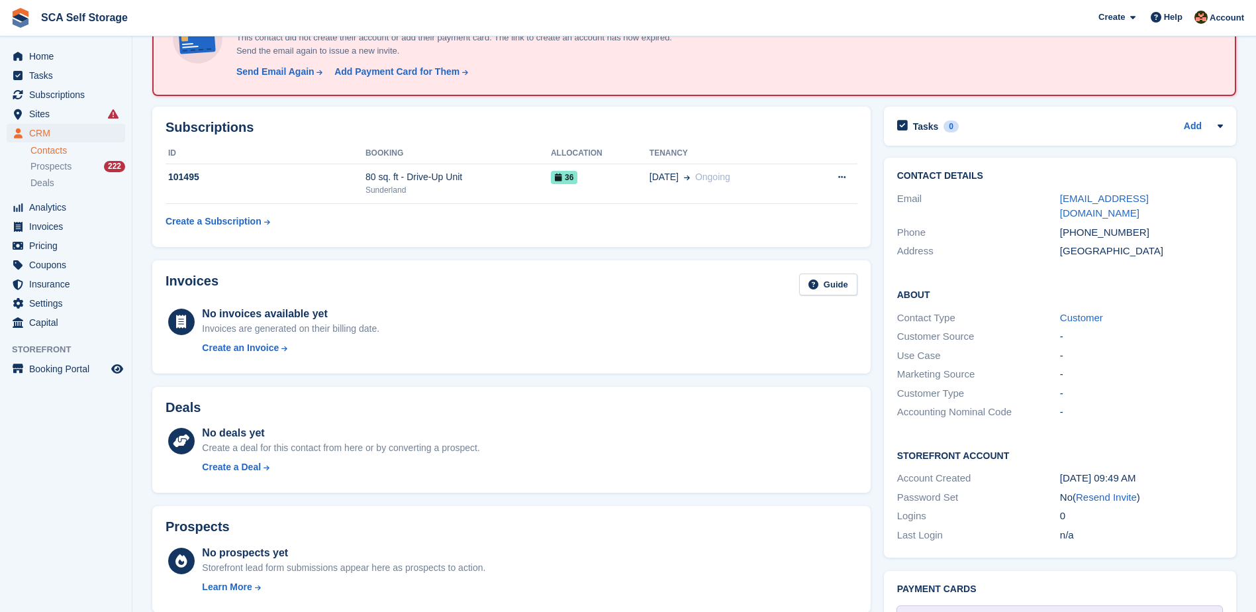
scroll to position [232, 0]
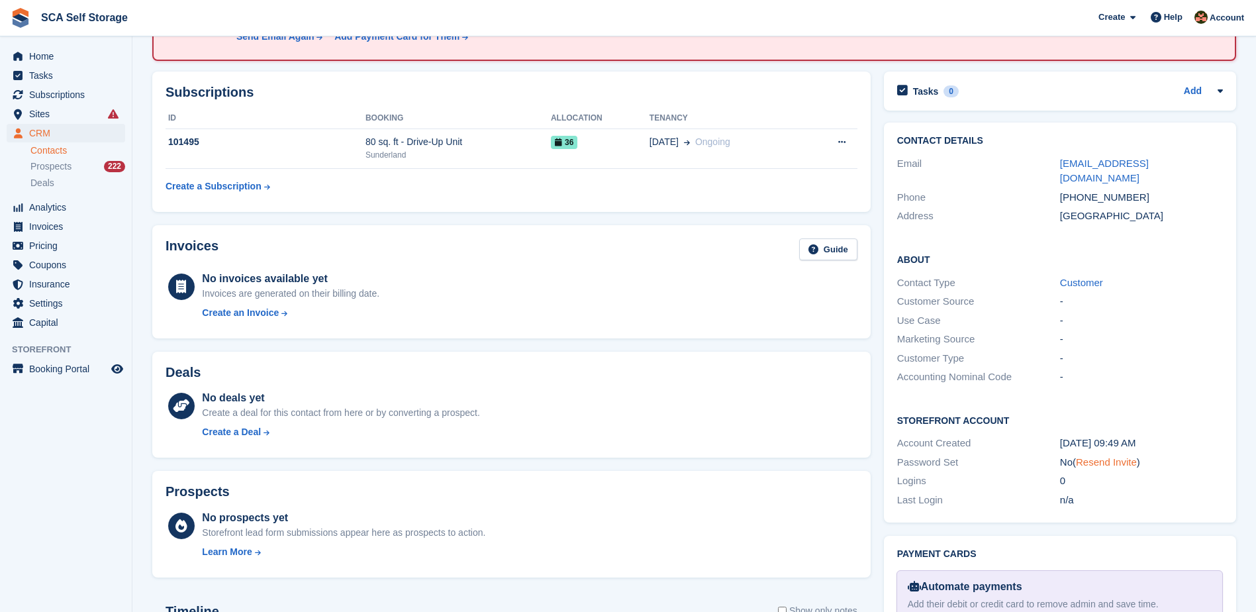
click at [1085, 456] on link "Resend Invite" at bounding box center [1106, 461] width 61 height 11
click at [72, 53] on span "Home" at bounding box center [68, 56] width 79 height 19
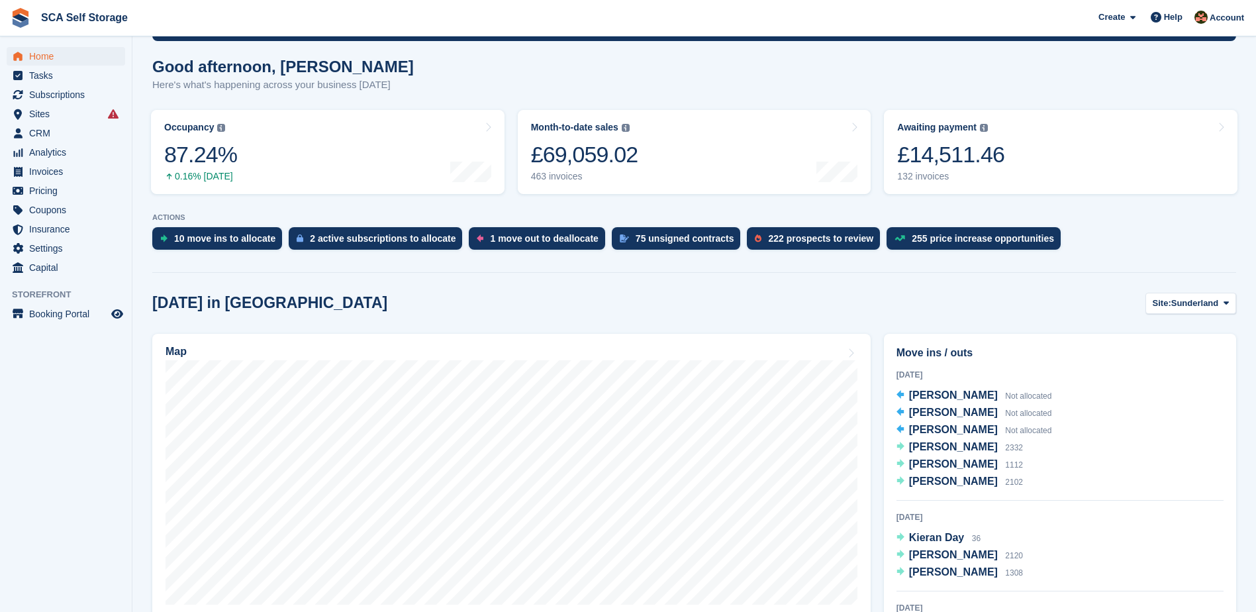
scroll to position [397, 0]
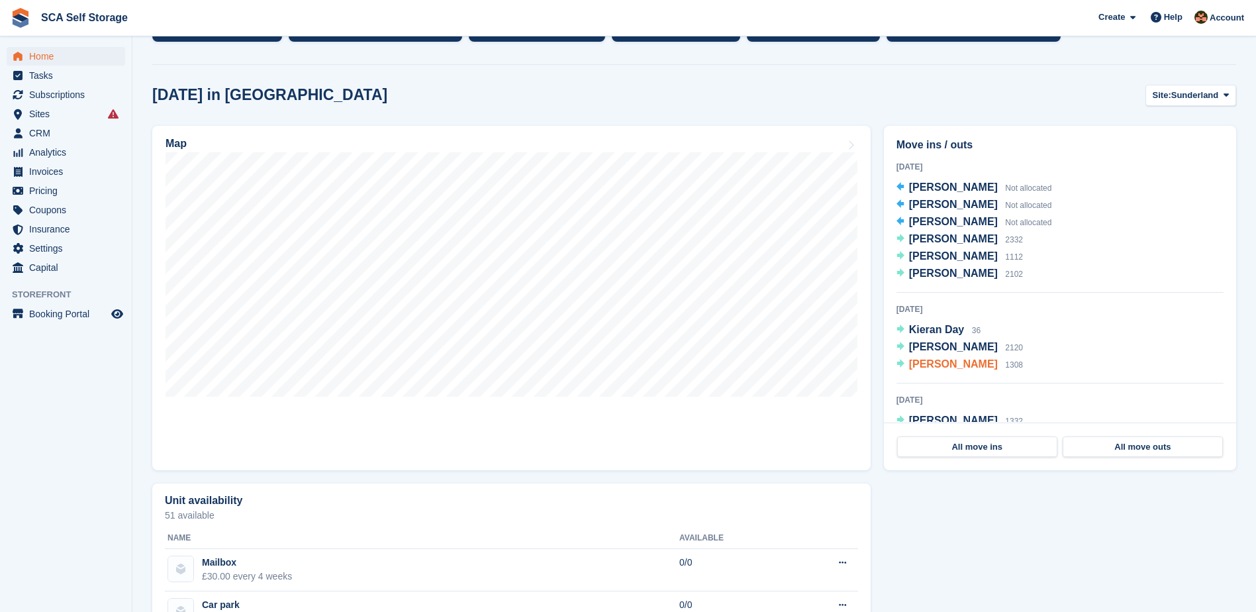
click at [975, 366] on span "[PERSON_NAME]" at bounding box center [953, 363] width 89 height 11
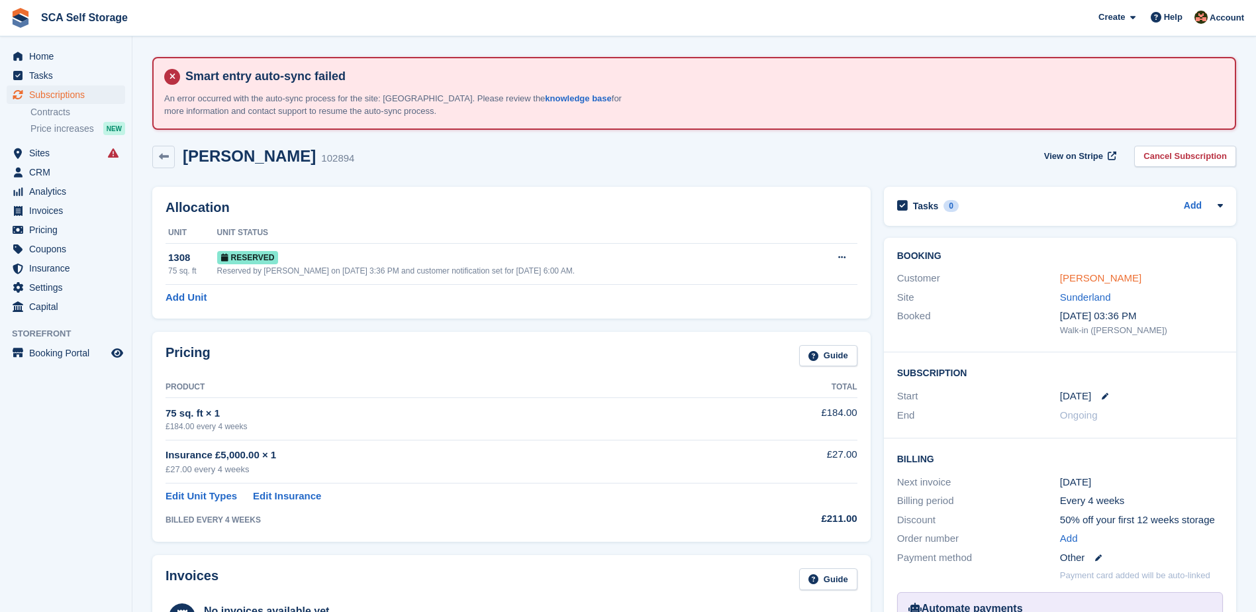
click at [1075, 276] on link "Alexander Jackson" at bounding box center [1100, 277] width 81 height 11
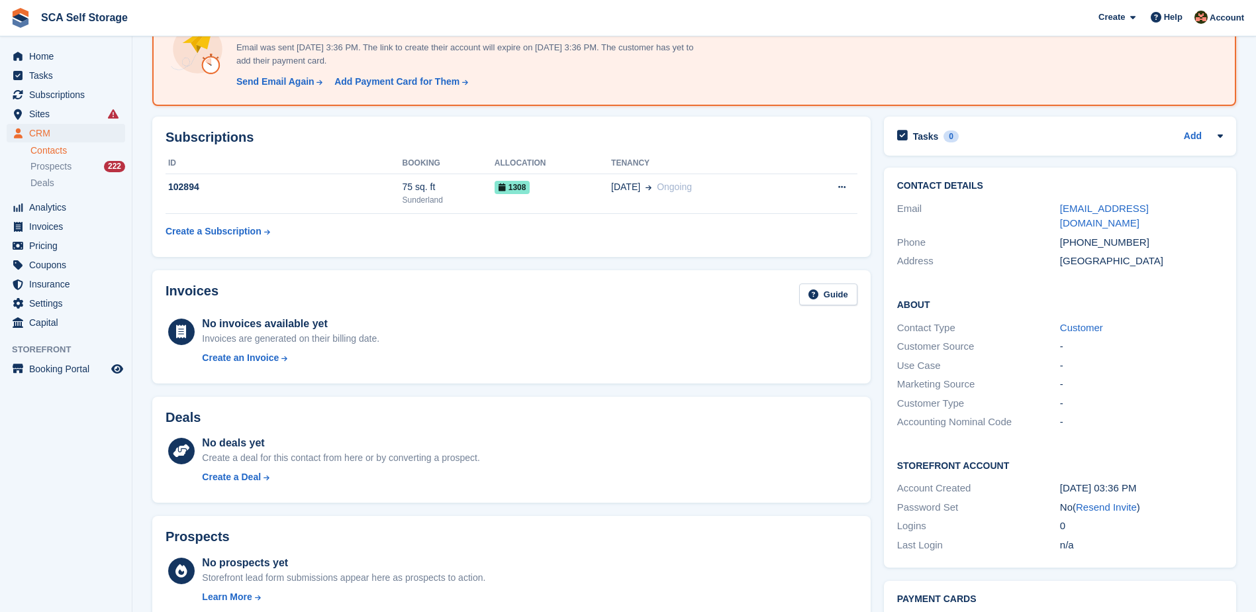
scroll to position [182, 0]
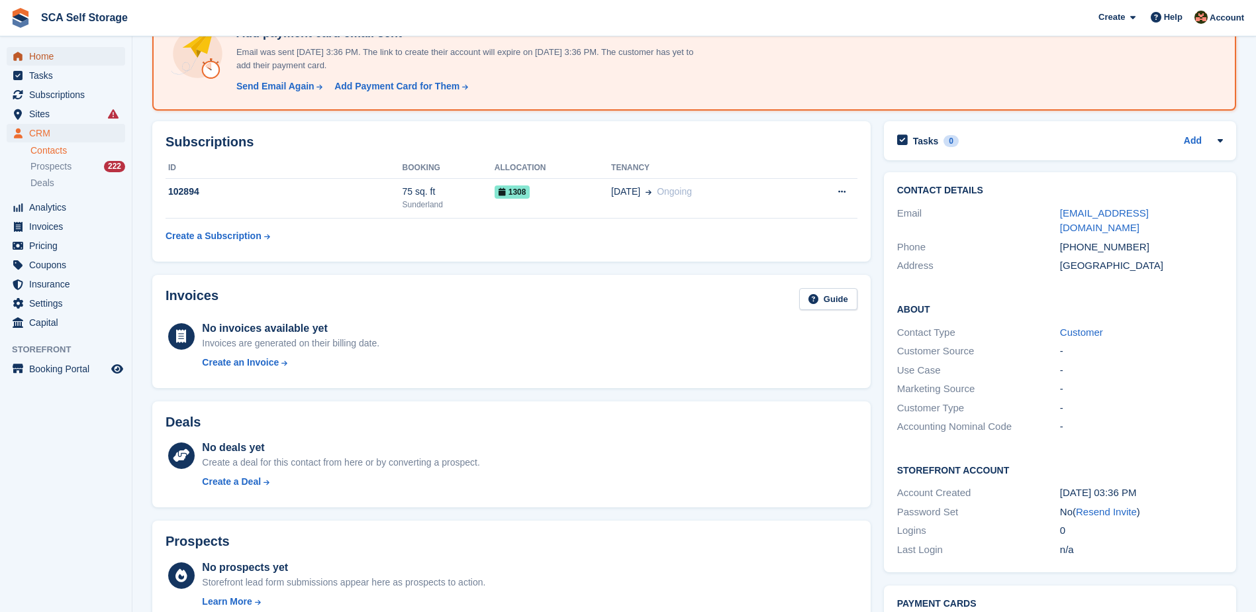
click at [51, 60] on span "Home" at bounding box center [68, 56] width 79 height 19
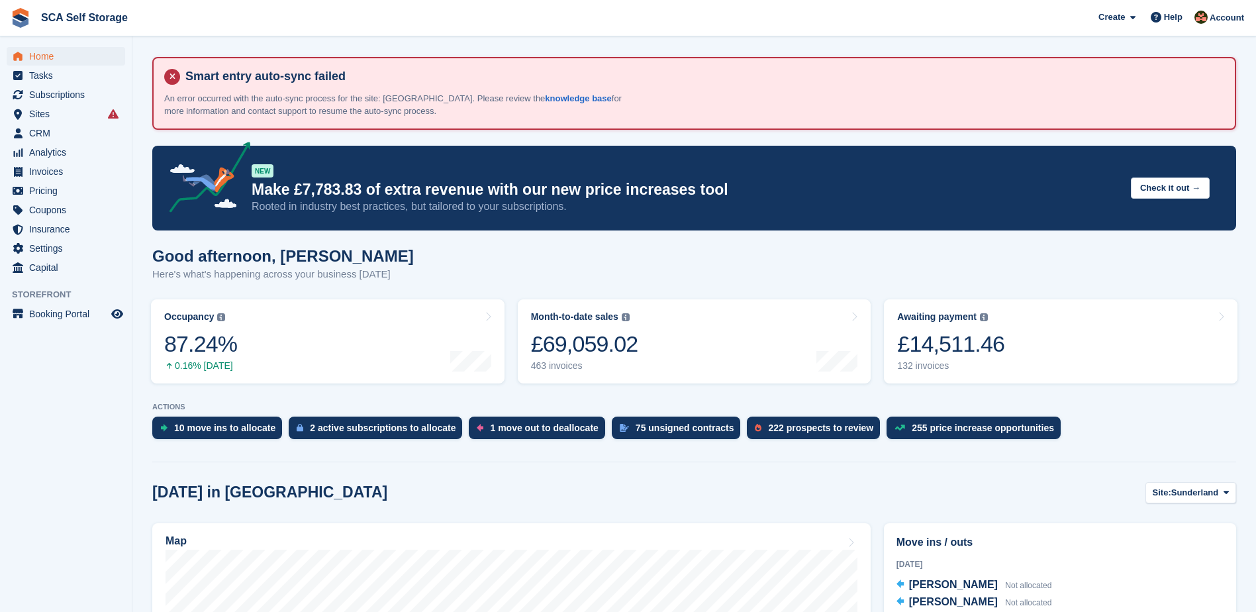
click at [540, 255] on div "Good afternoon, Sarah Here's what's happening across your business today" at bounding box center [694, 272] width 1084 height 51
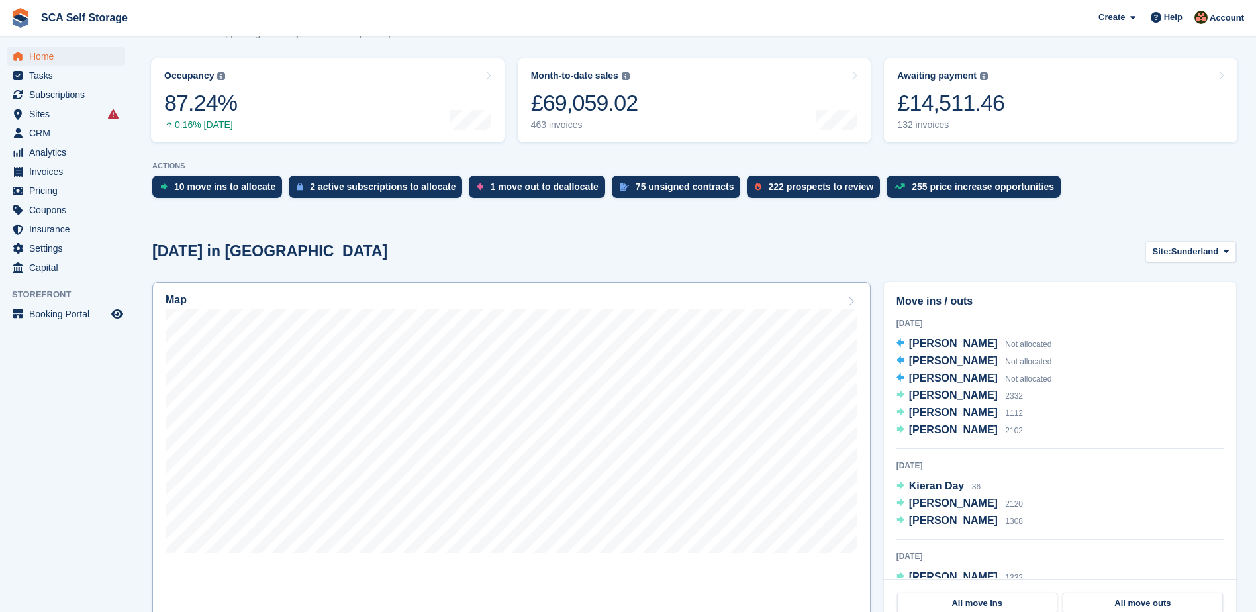
scroll to position [281, 0]
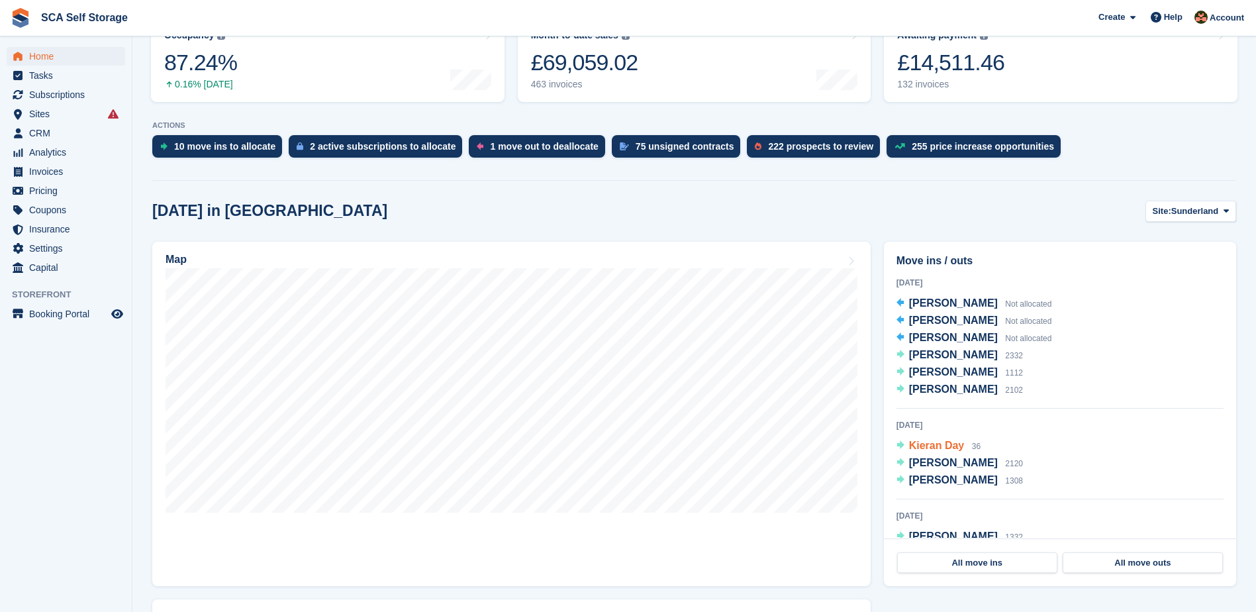
click at [943, 448] on span "Kieran Day" at bounding box center [937, 445] width 56 height 11
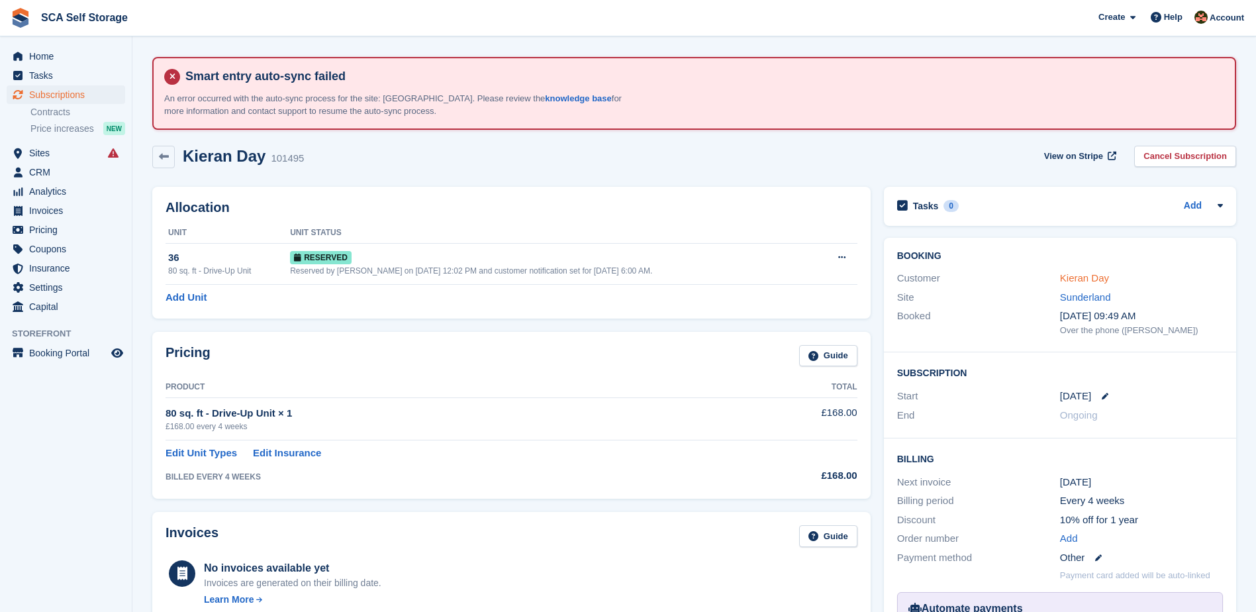
click at [1085, 272] on link "Kieran Day" at bounding box center [1084, 277] width 49 height 11
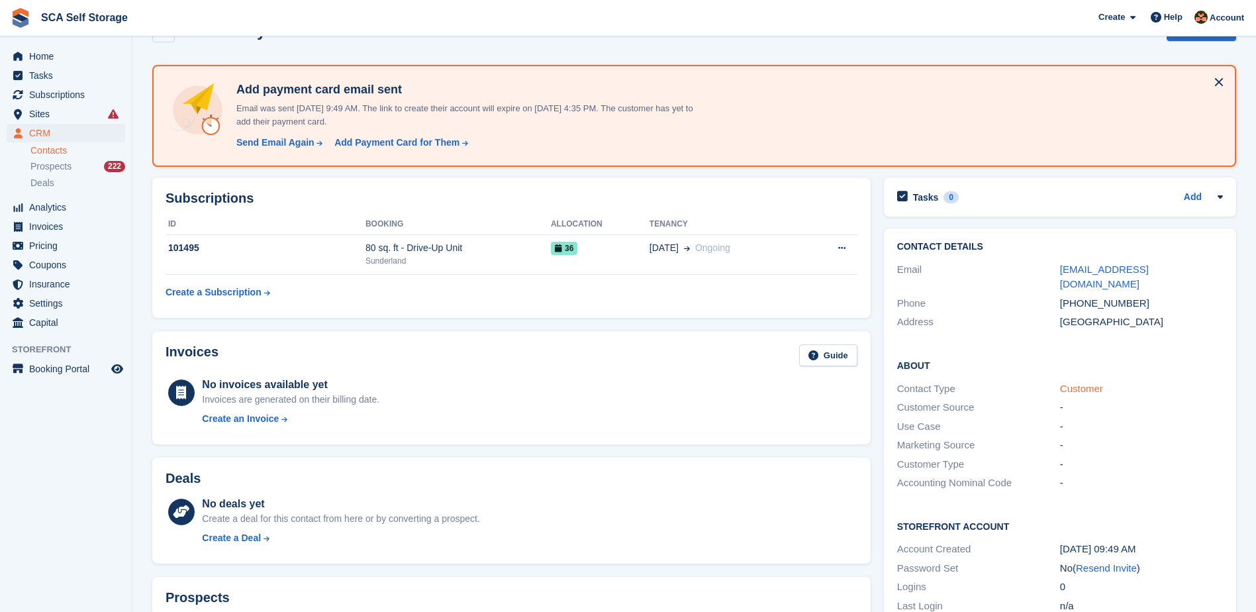
scroll to position [166, 0]
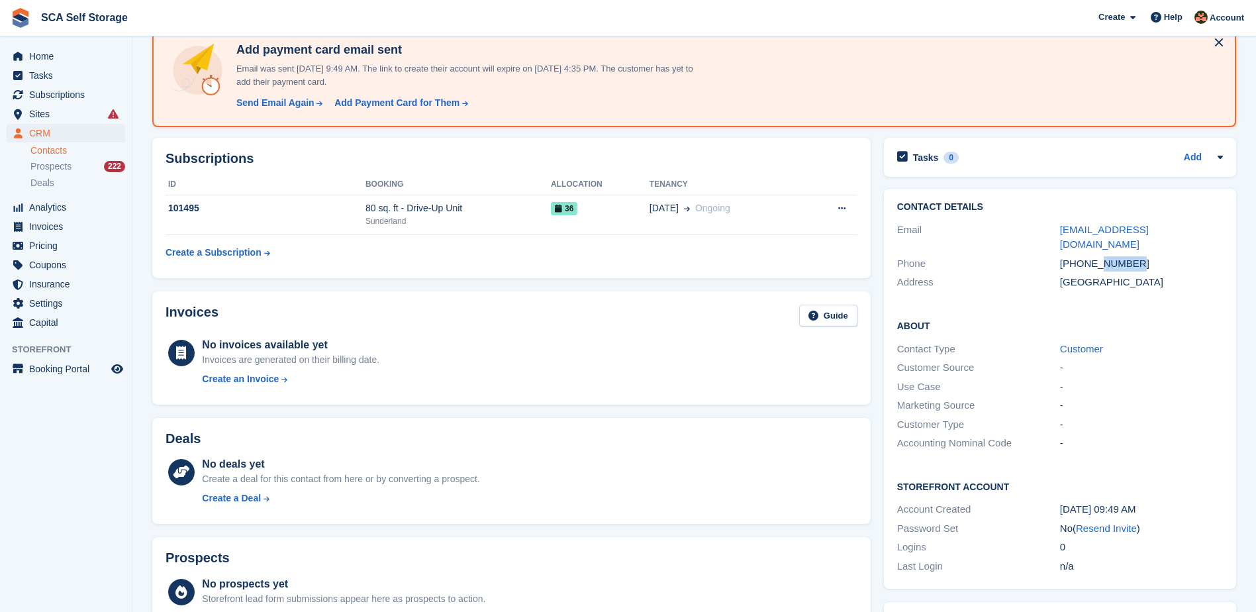
drag, startPoint x: 1120, startPoint y: 251, endPoint x: 1101, endPoint y: 254, distance: 19.4
click at [1101, 256] on div "+447721923482" at bounding box center [1141, 263] width 163 height 15
click at [64, 52] on span "Home" at bounding box center [68, 56] width 79 height 19
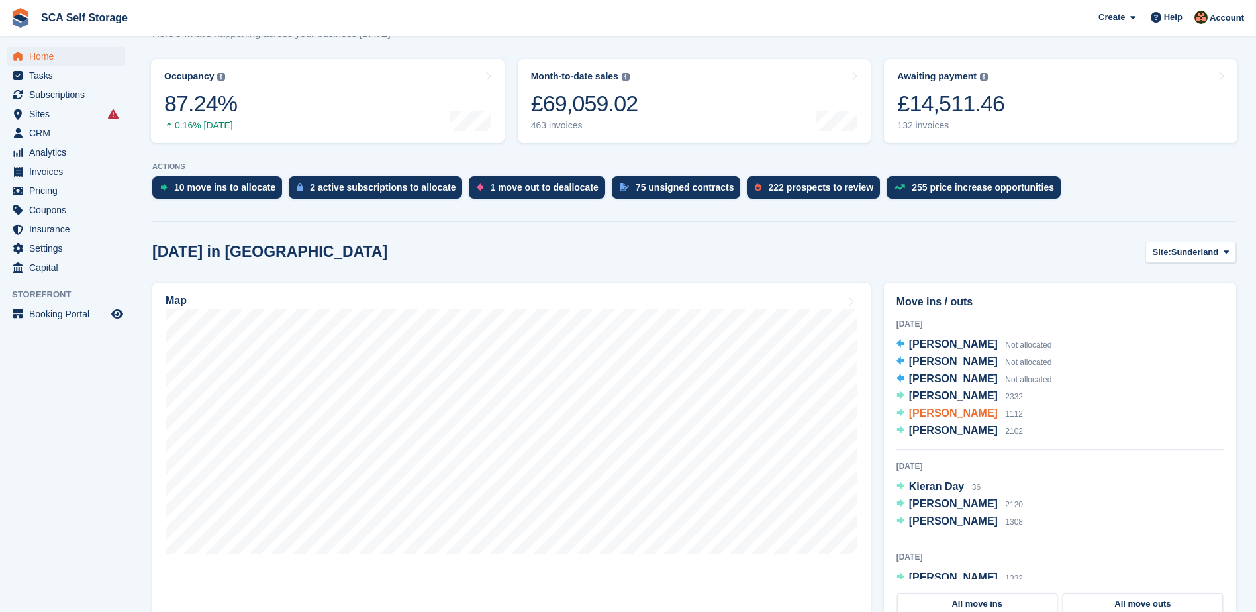
scroll to position [265, 0]
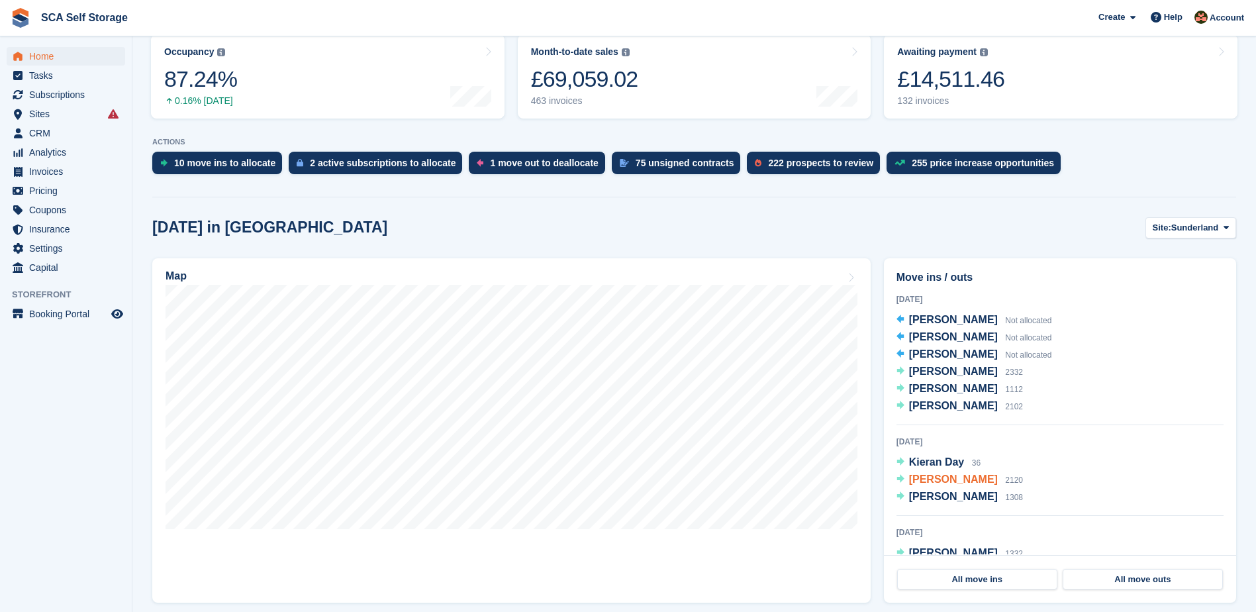
click at [939, 483] on span "Matthew He" at bounding box center [953, 479] width 89 height 11
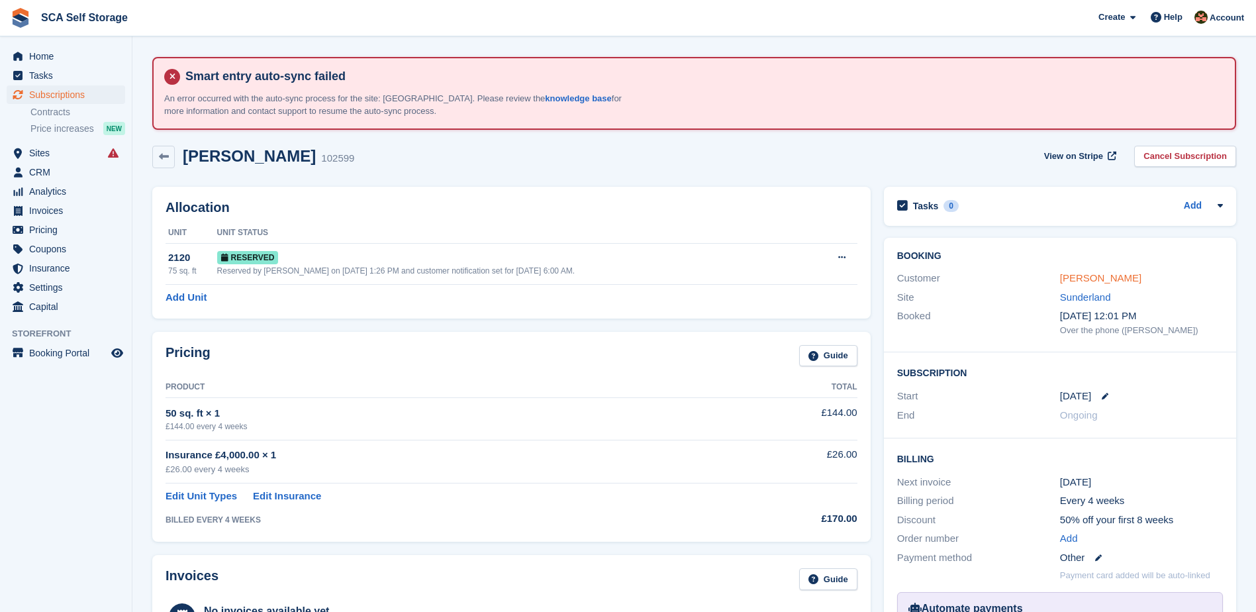
click at [1104, 279] on link "Matthew He" at bounding box center [1100, 277] width 81 height 11
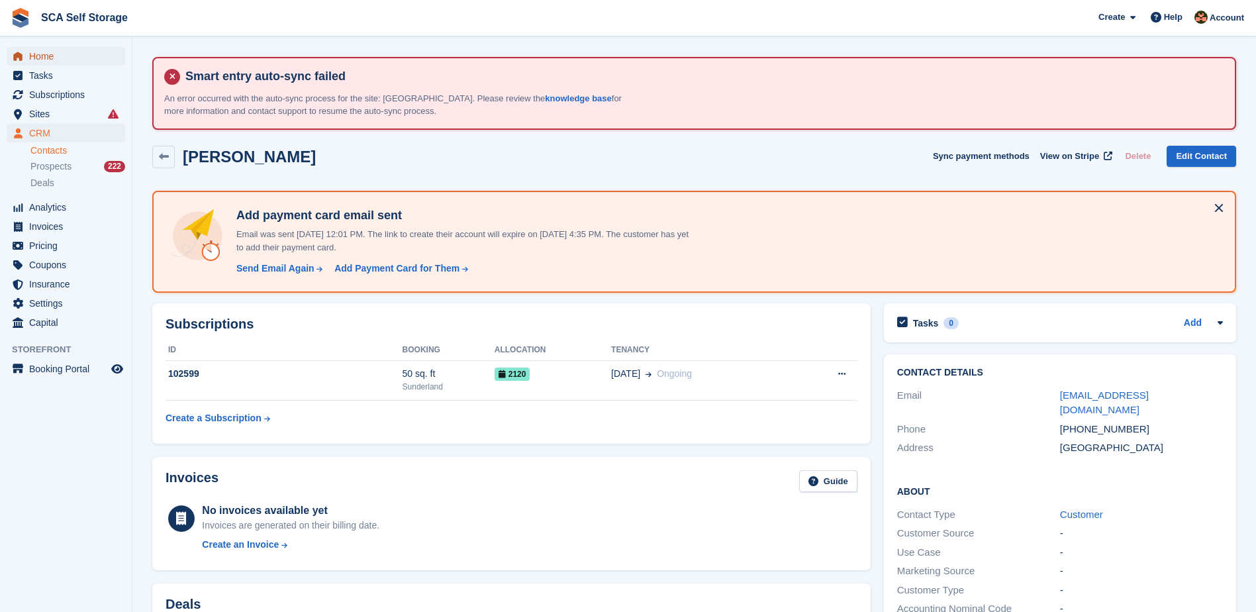
click at [36, 56] on span "Home" at bounding box center [68, 56] width 79 height 19
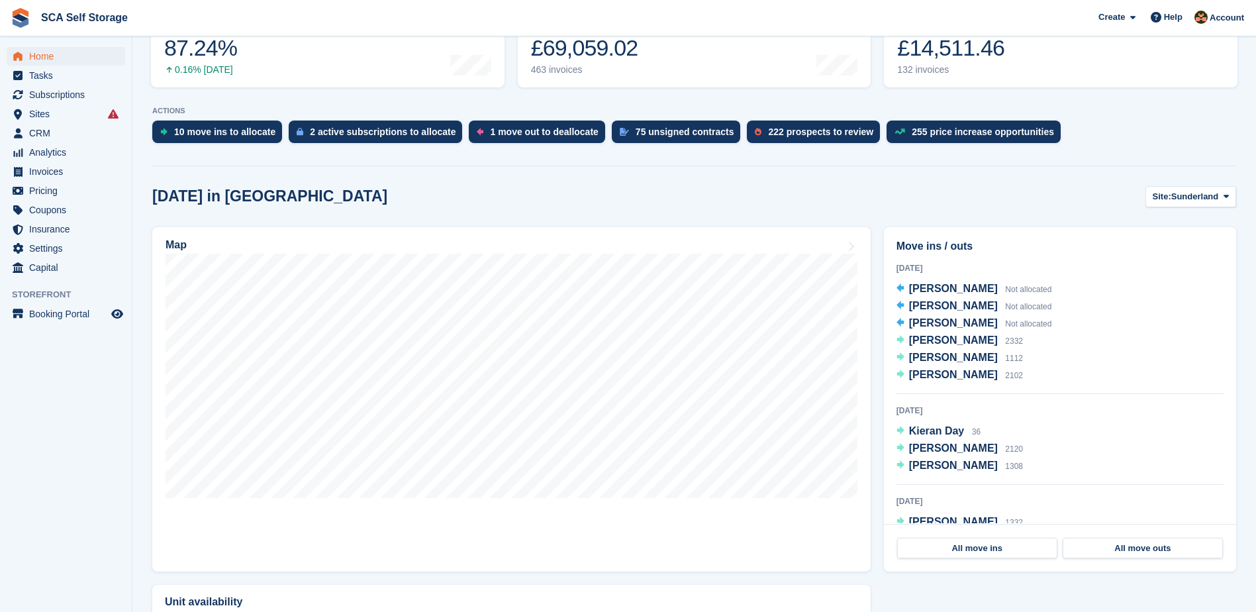
scroll to position [298, 0]
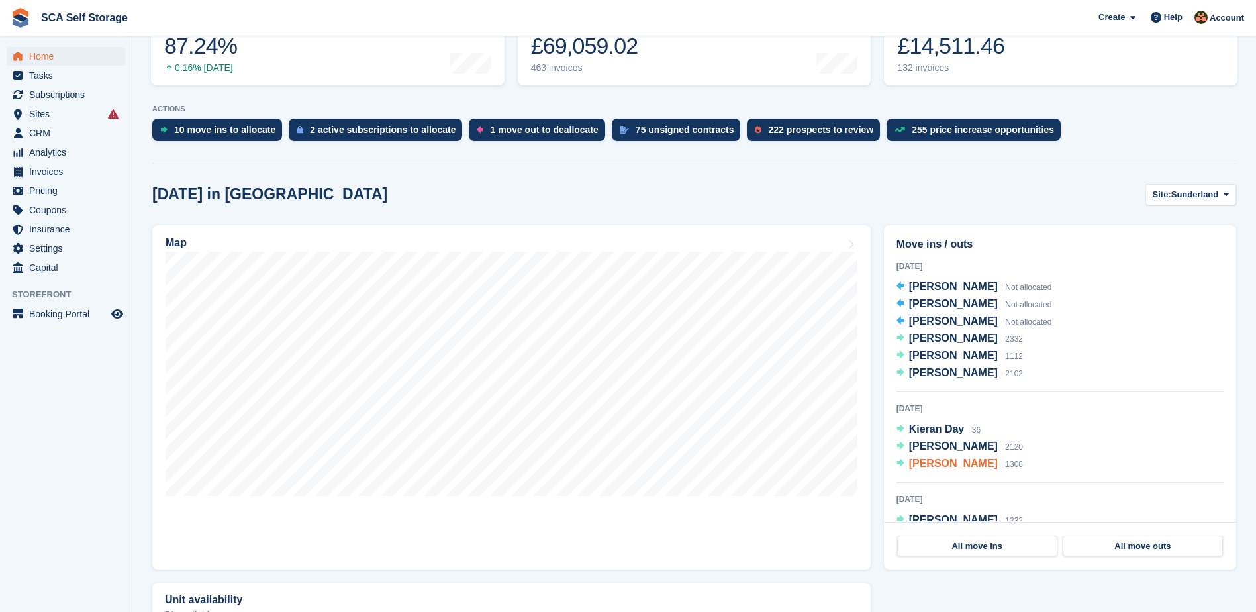
click at [952, 466] on span "[PERSON_NAME]" at bounding box center [953, 463] width 89 height 11
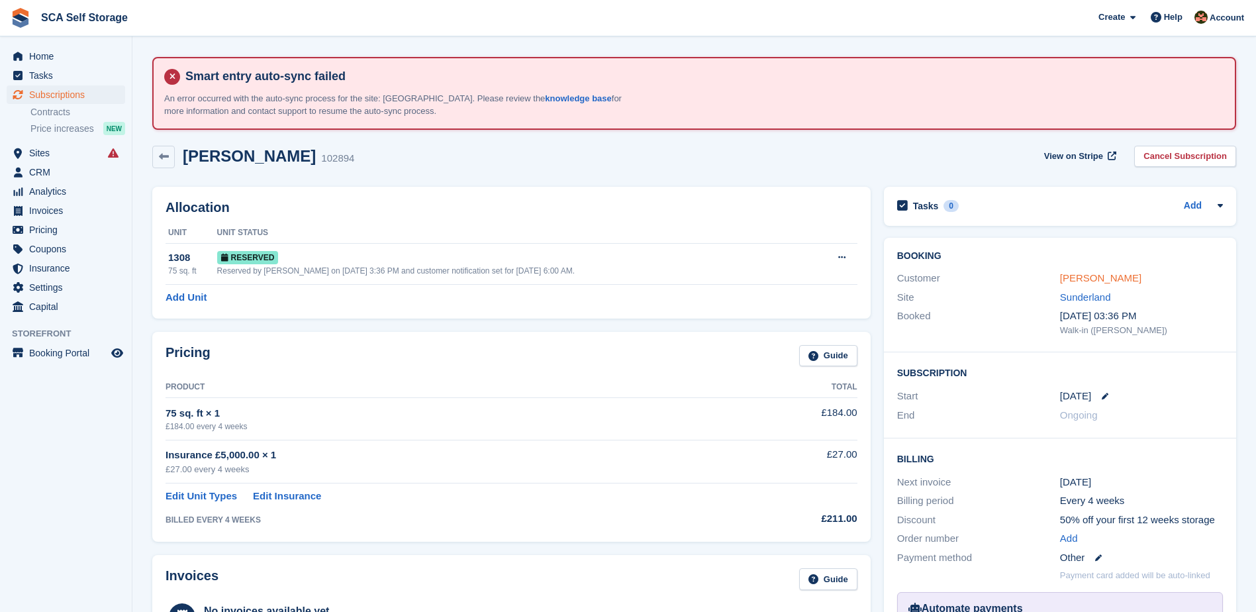
click at [1097, 274] on link "Alexander Jackson" at bounding box center [1100, 277] width 81 height 11
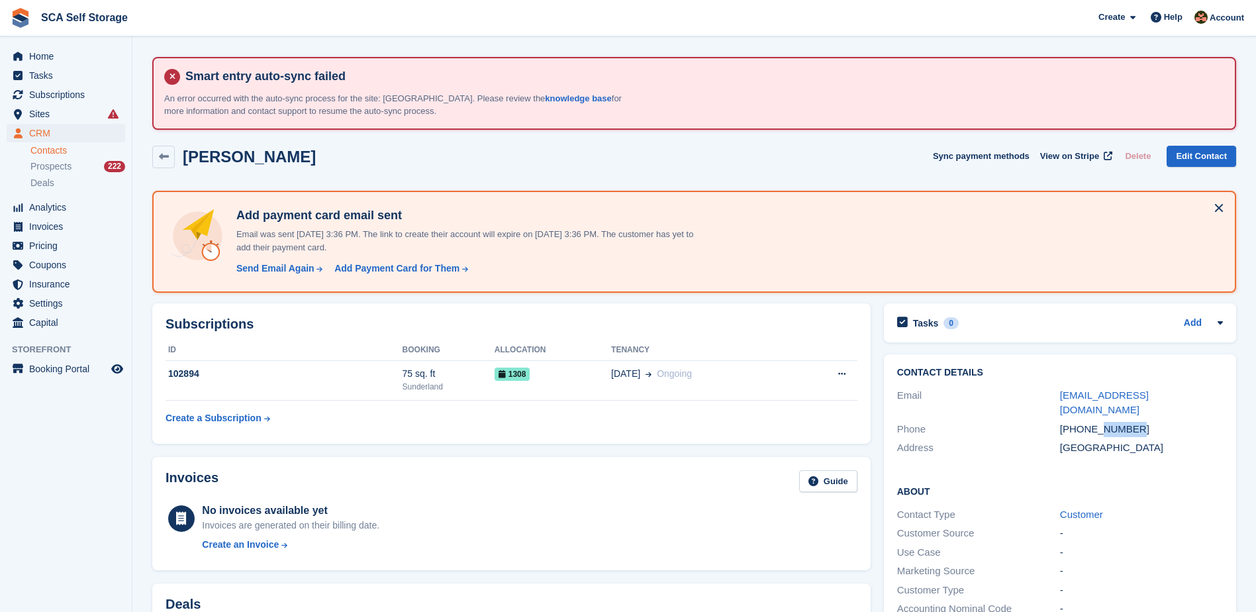
drag, startPoint x: 1130, startPoint y: 414, endPoint x: 1101, endPoint y: 417, distance: 30.0
click at [1101, 422] on div "+447856225038" at bounding box center [1141, 429] width 163 height 15
click at [40, 119] on span "Sites" at bounding box center [68, 114] width 79 height 19
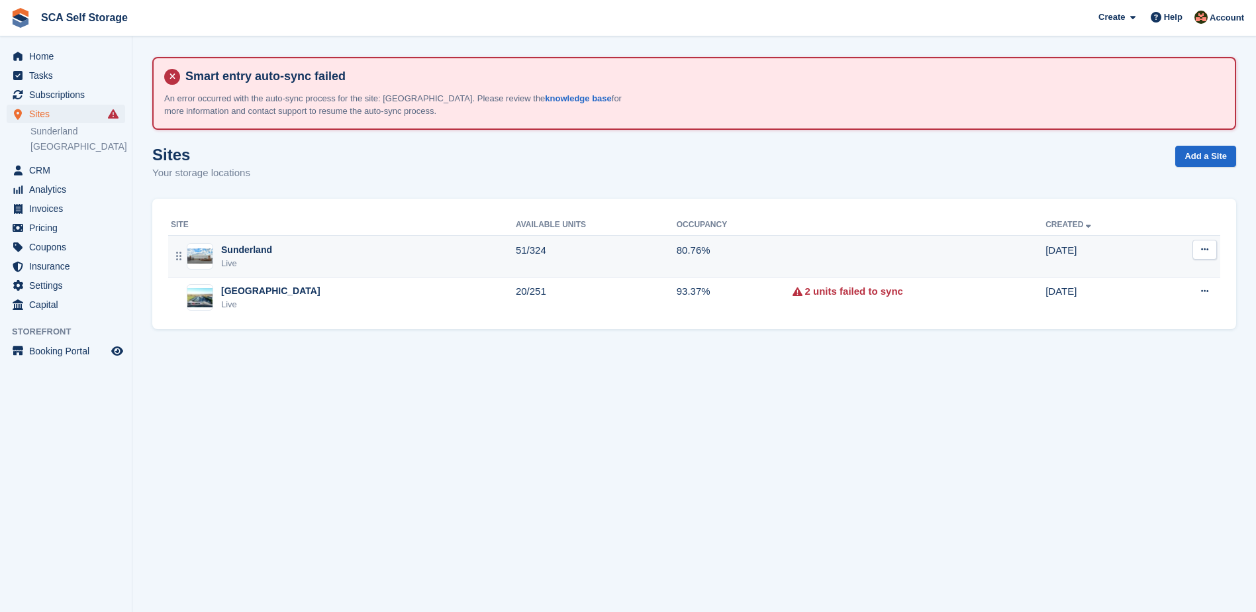
click at [256, 249] on div "Sunderland" at bounding box center [246, 250] width 51 height 14
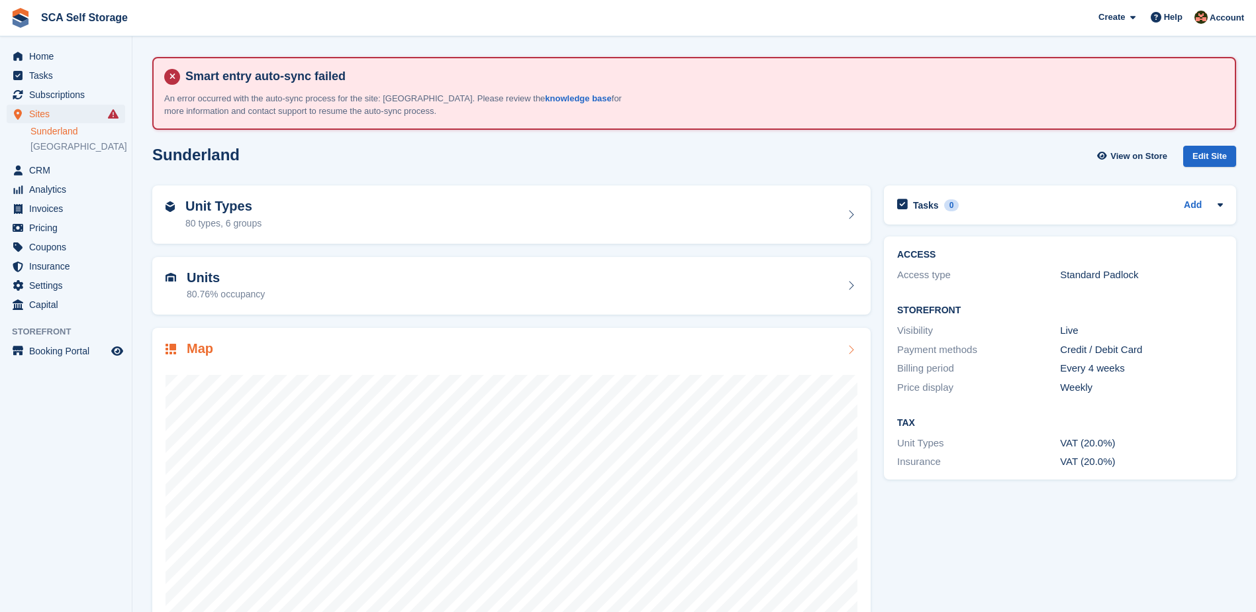
click at [197, 350] on h2 "Map" at bounding box center [200, 348] width 26 height 15
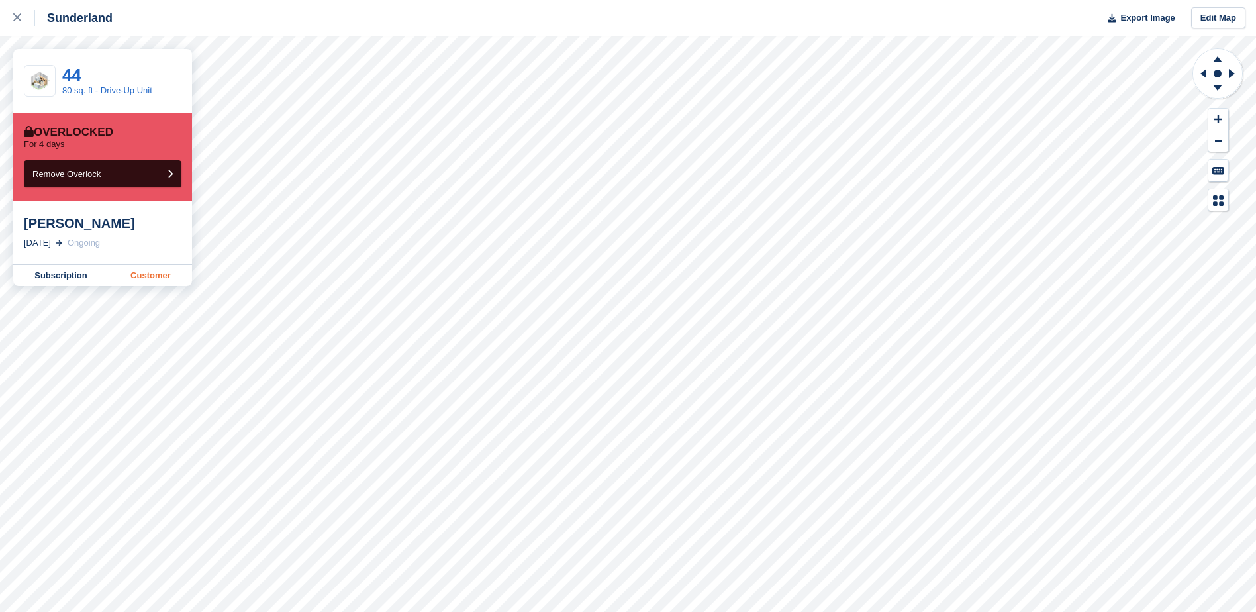
click at [155, 277] on link "Customer" at bounding box center [150, 275] width 83 height 21
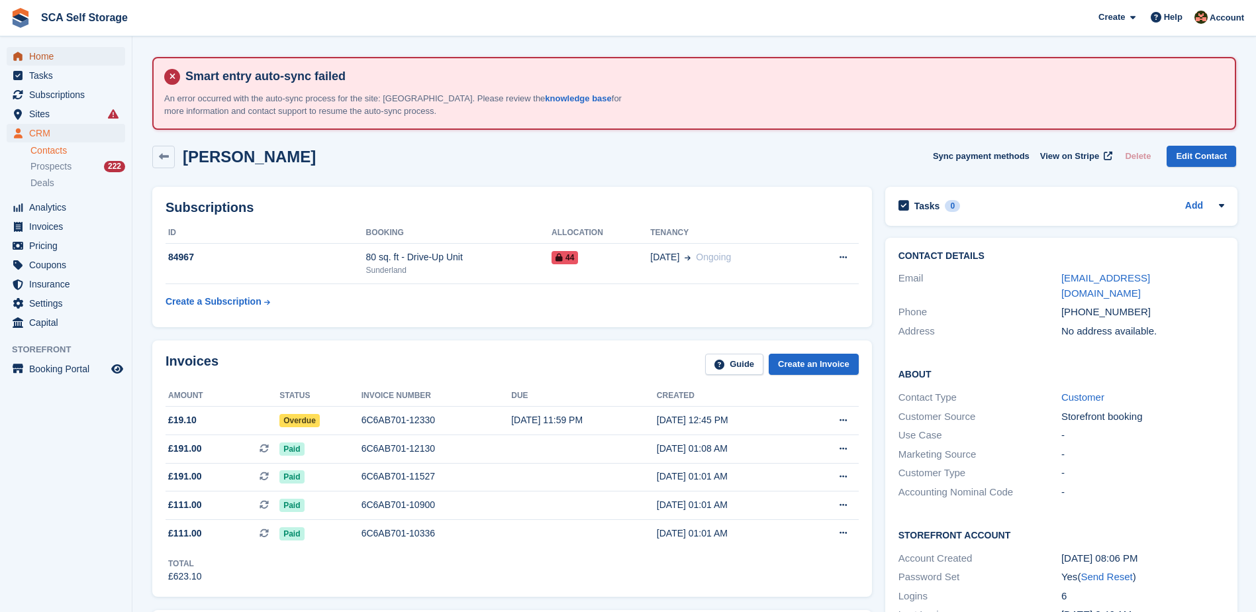
click at [53, 63] on span "Home" at bounding box center [68, 56] width 79 height 19
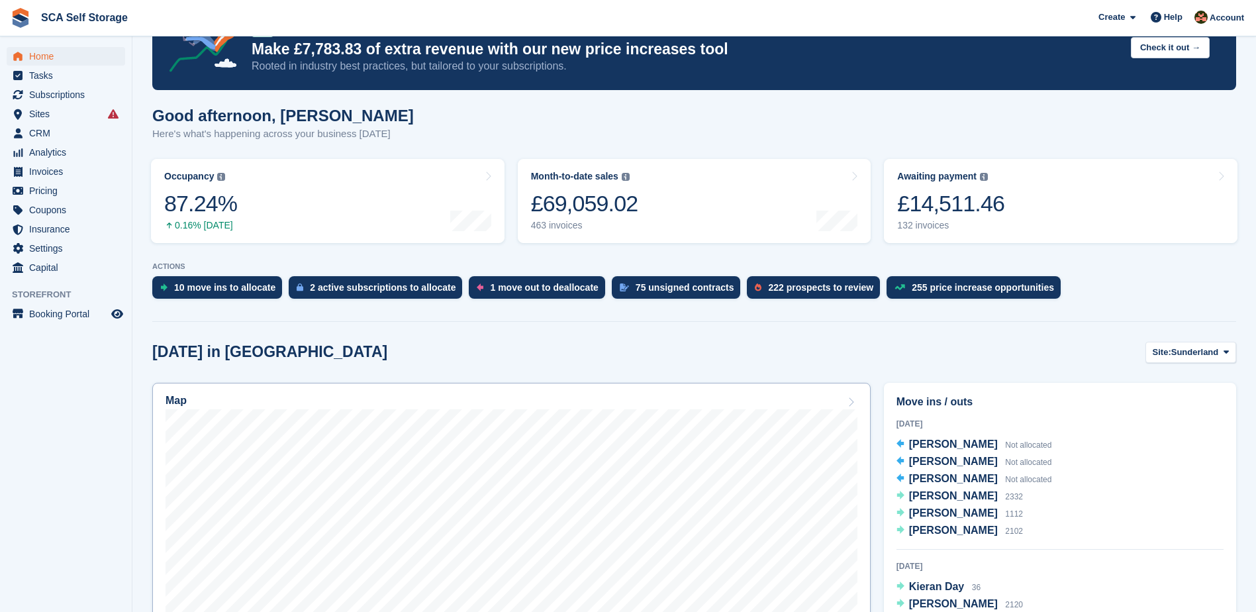
scroll to position [182, 0]
